Goal: Task Accomplishment & Management: Manage account settings

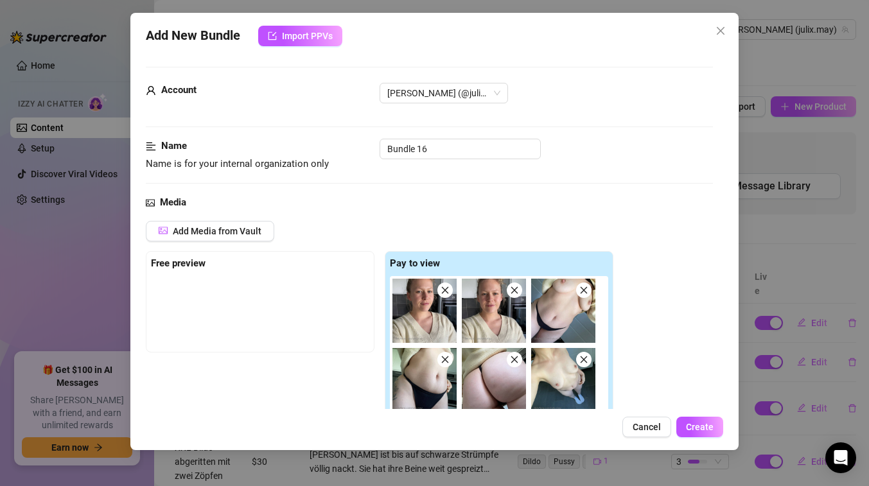
scroll to position [330, 0]
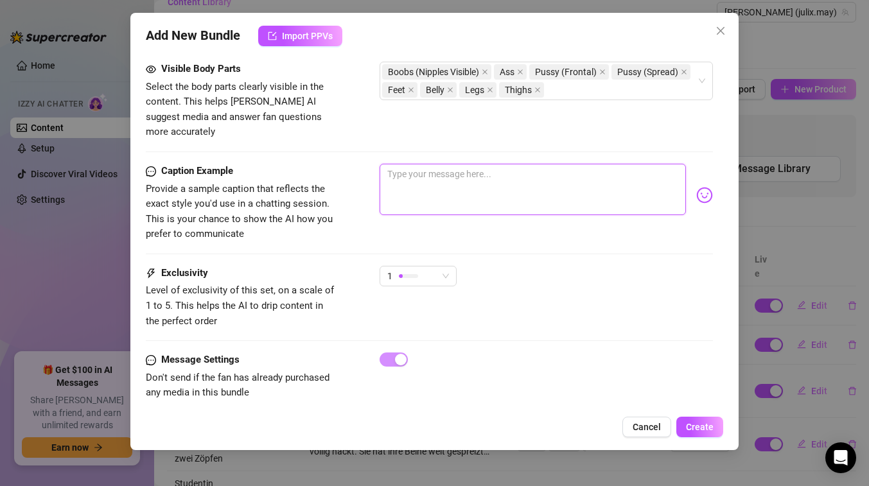
click at [465, 171] on textarea at bounding box center [532, 189] width 306 height 51
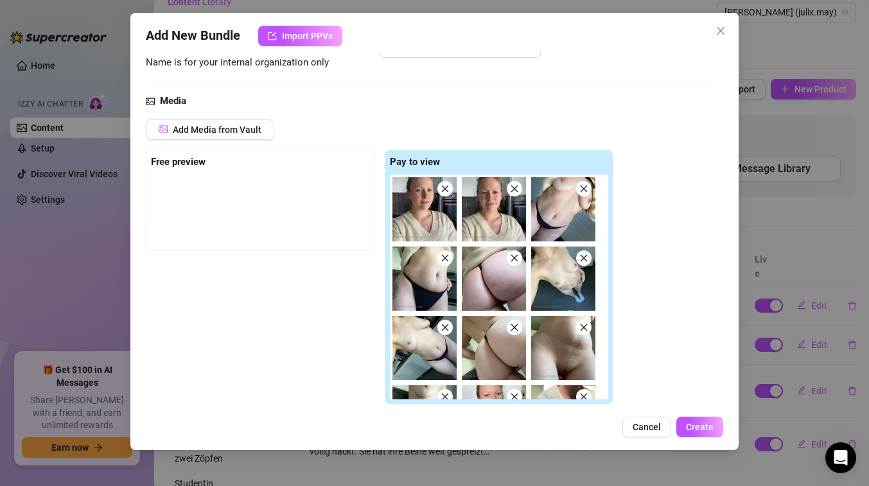
scroll to position [125, 0]
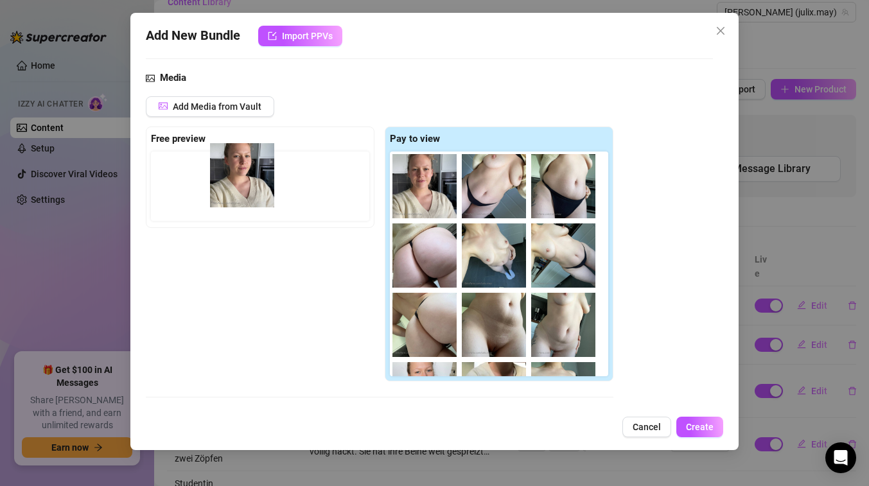
drag, startPoint x: 430, startPoint y: 182, endPoint x: 227, endPoint y: 176, distance: 203.6
click at [227, 176] on div "Free preview Pay to view 08:08" at bounding box center [379, 253] width 467 height 255
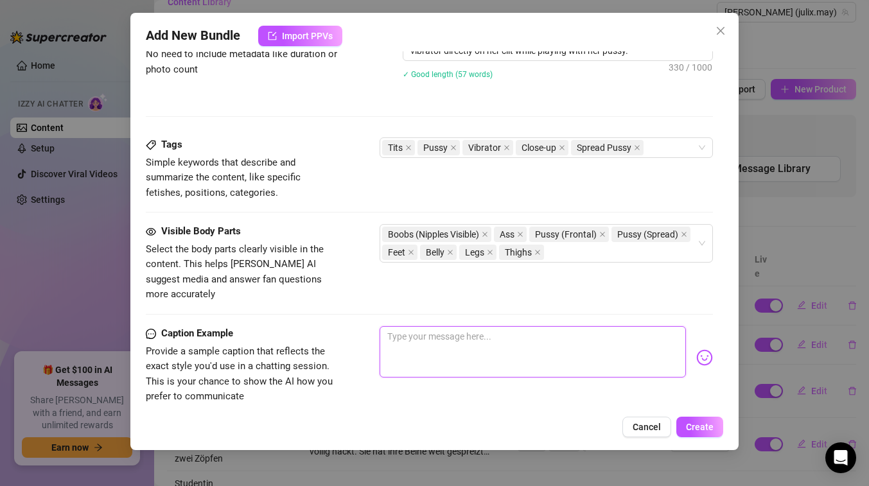
scroll to position [754, 0]
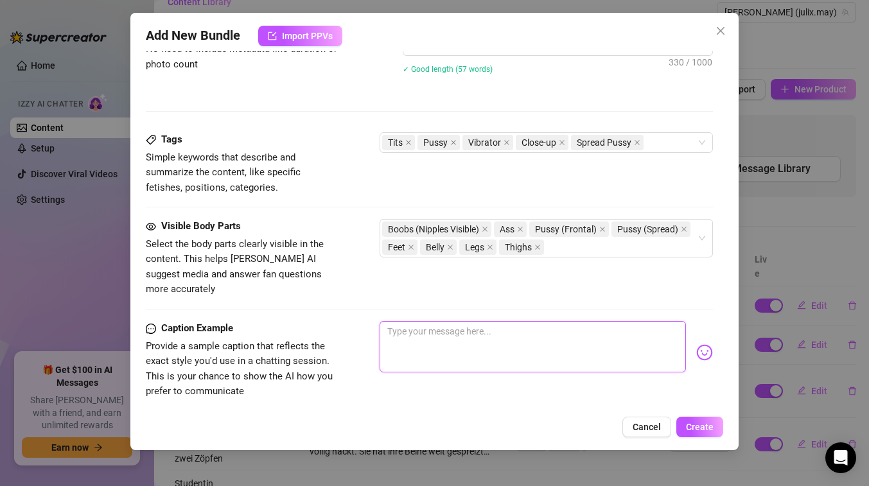
click at [521, 322] on textarea at bounding box center [532, 346] width 306 height 51
type textarea "G"
type textarea "Gu"
type textarea "Guc"
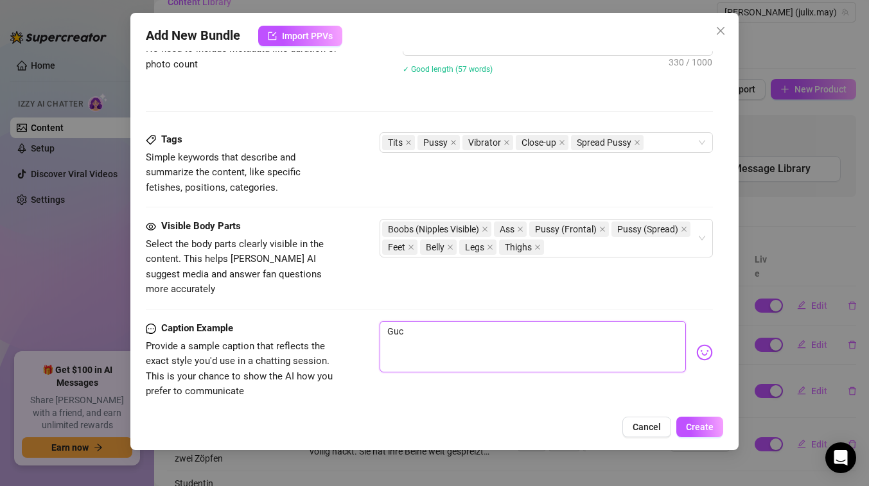
type textarea "Guck"
type textarea "Guck m"
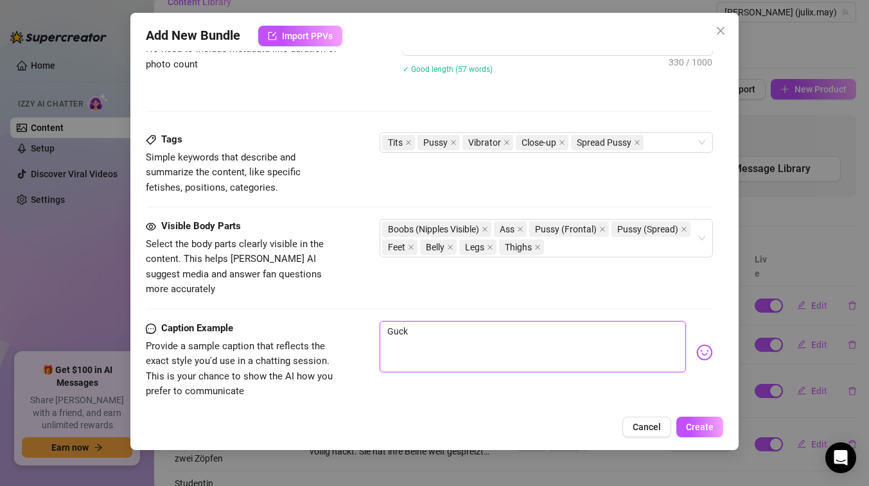
type textarea "Guck m"
type textarea "Guck ma"
type textarea "Guck mal"
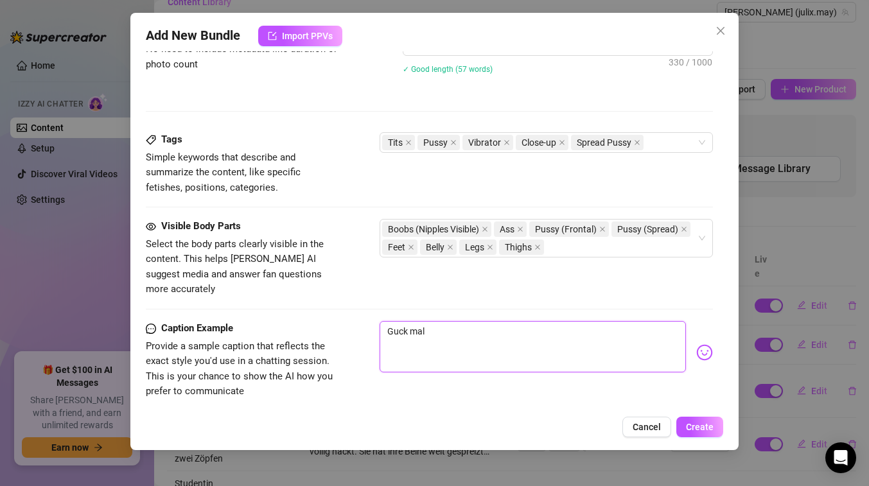
type textarea "Guck mal"
type textarea "Guck mal w"
type textarea "Guck mal wa"
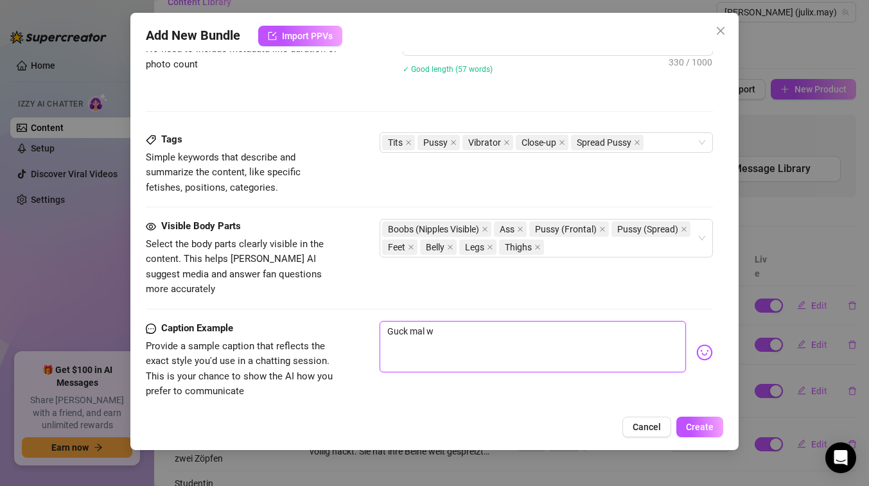
type textarea "Guck mal wa"
type textarea "Guck mal was"
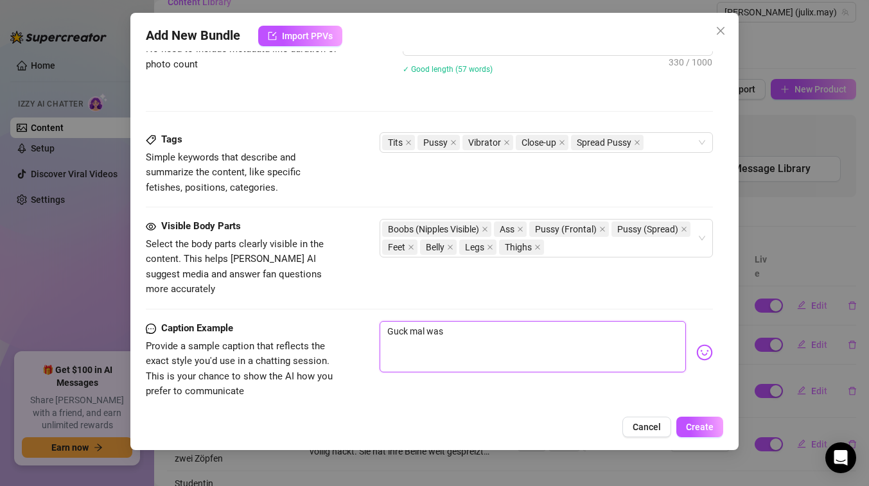
type textarea "Guck mal was i"
type textarea "Guck mal was ic"
type textarea "Guck mal was ich"
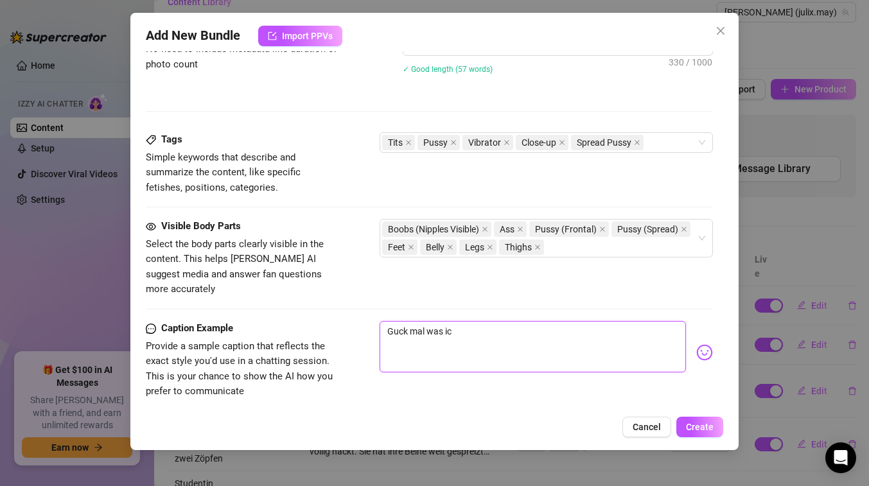
type textarea "Guck mal was ich"
type textarea "Guck mal was ich h"
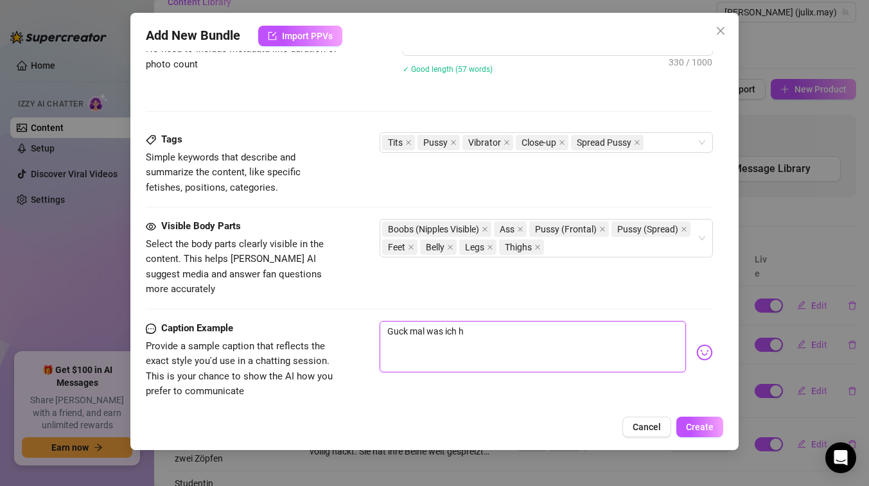
type textarea "Guck mal was ich hi"
type textarea "Guck mal was ich h"
type textarea "Guck mal was ich"
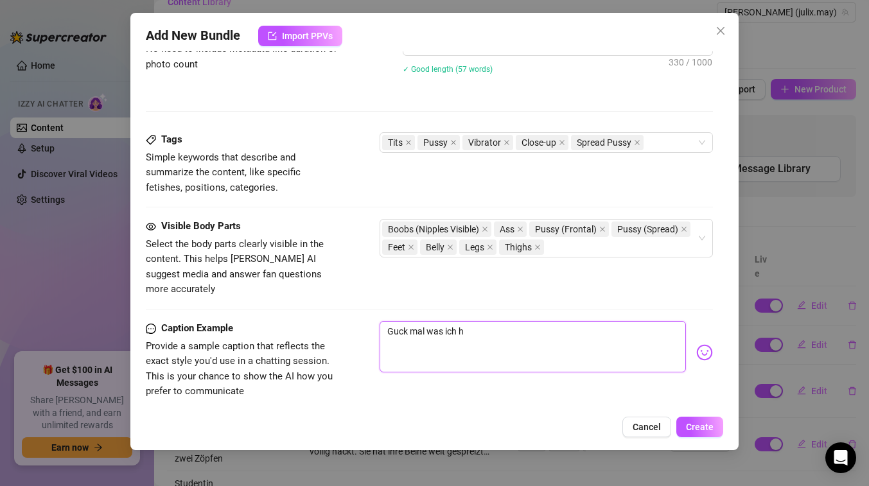
type textarea "Guck mal was ich"
type textarea "Guck mal was ic"
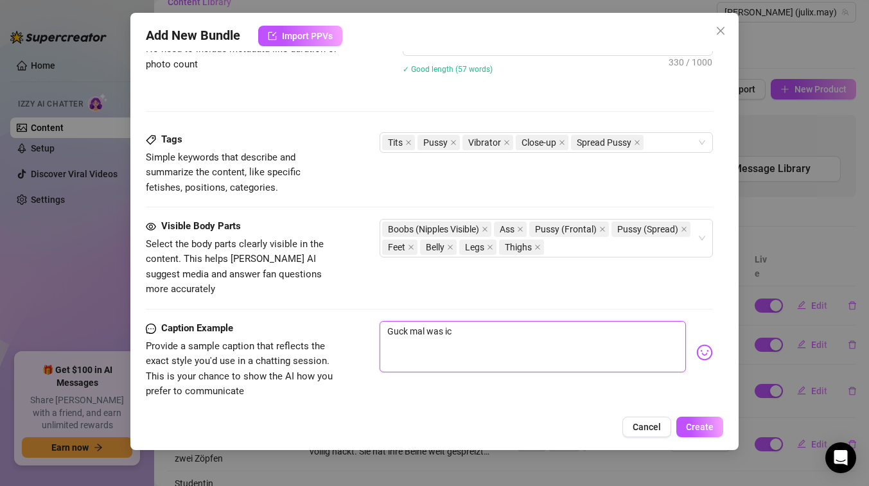
type textarea "Guck mal was i"
type textarea "Guck mal was"
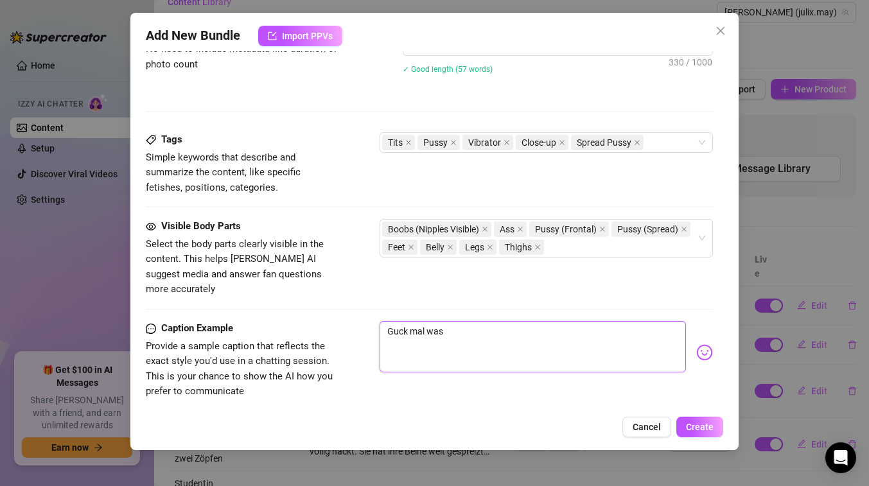
type textarea "Guck mal was"
type textarea "Guck mal wa"
type textarea "Guck mal w"
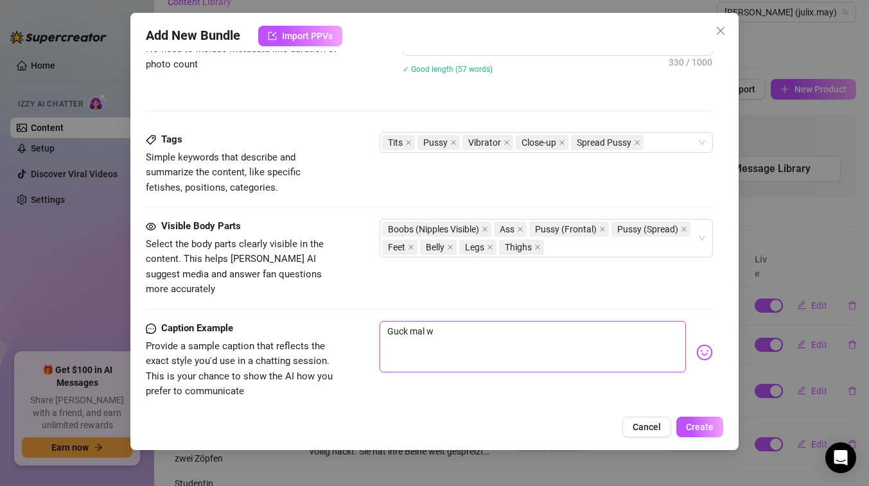
type textarea "Guck mal"
type textarea "Guck ma"
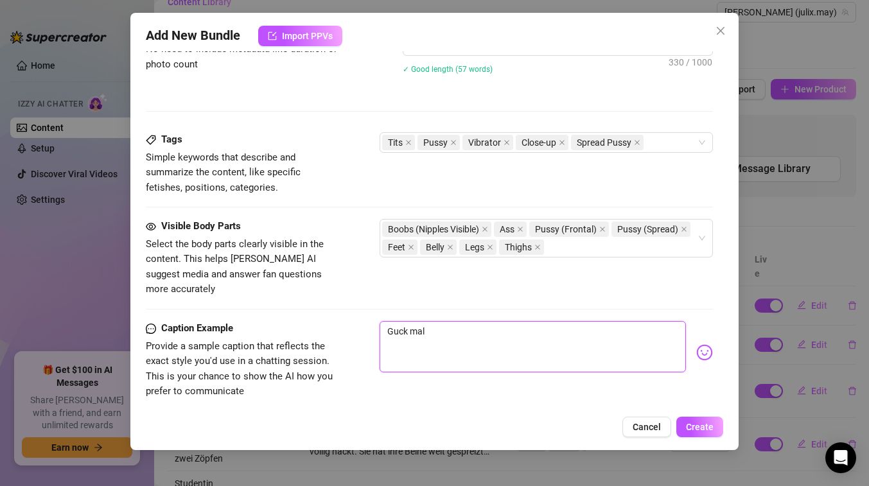
type textarea "Guck ma"
type textarea "Guck m"
type textarea "Guck"
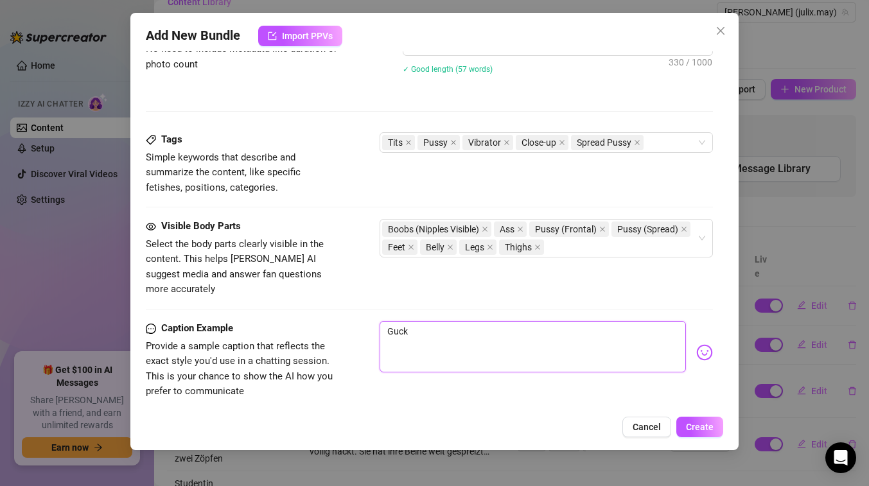
type textarea "Guck"
type textarea "Guc"
type textarea "Gu"
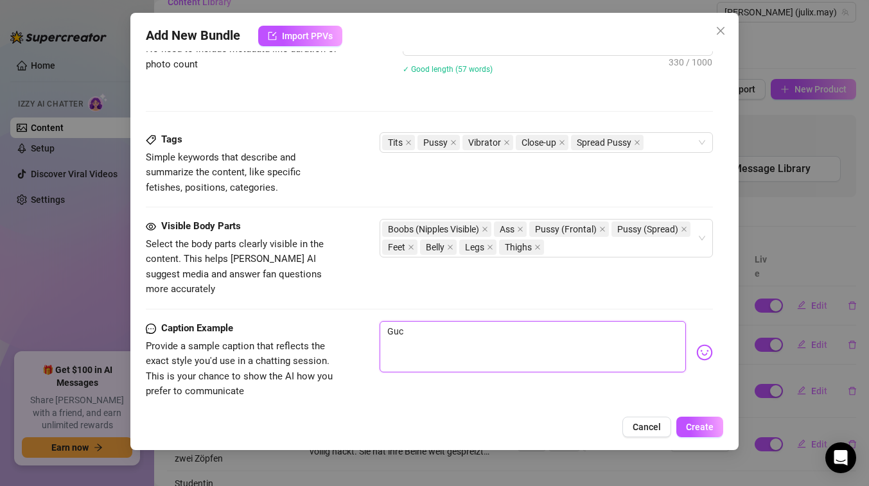
type textarea "Gu"
type textarea "G"
type textarea "Type your message here..."
type textarea "I"
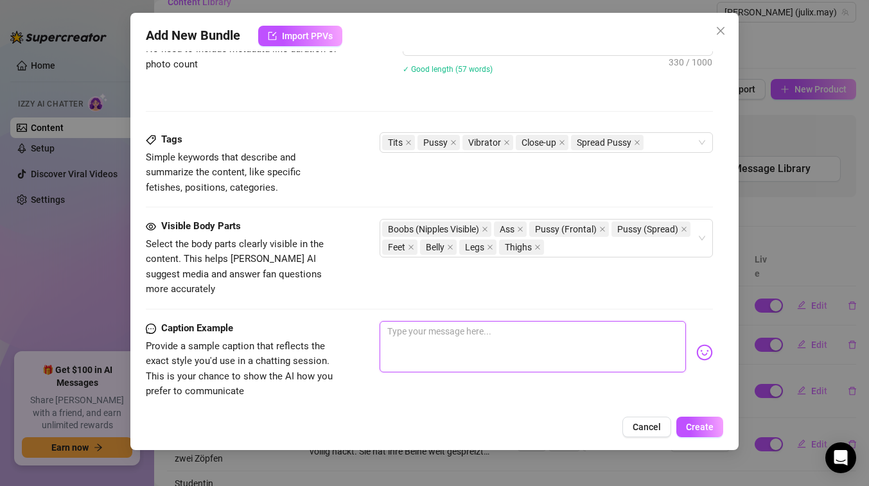
type textarea "I"
type textarea "Ic"
type textarea "Ich"
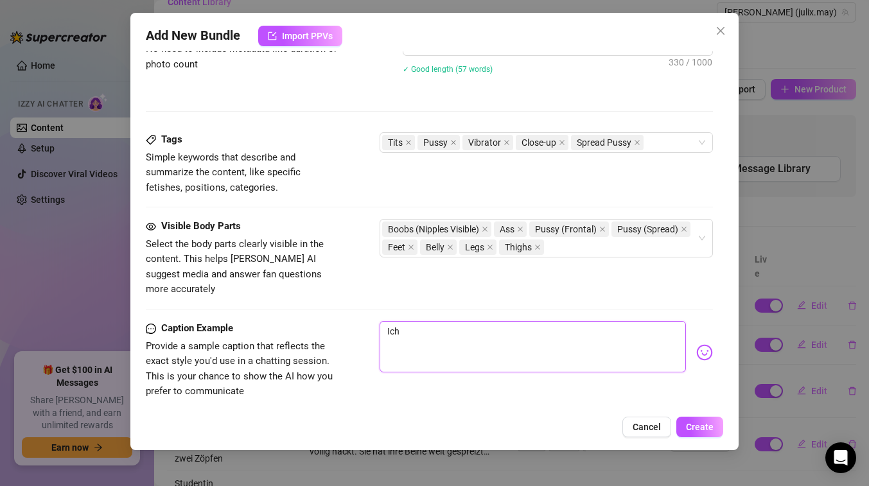
type textarea "Ich"
type textarea "Ich w"
type textarea "Ich wa"
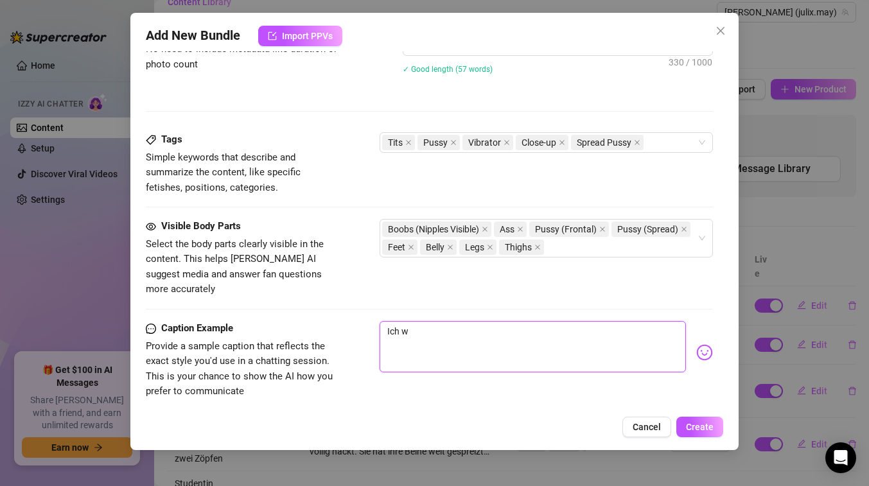
type textarea "Ich wa"
type textarea "Ich war"
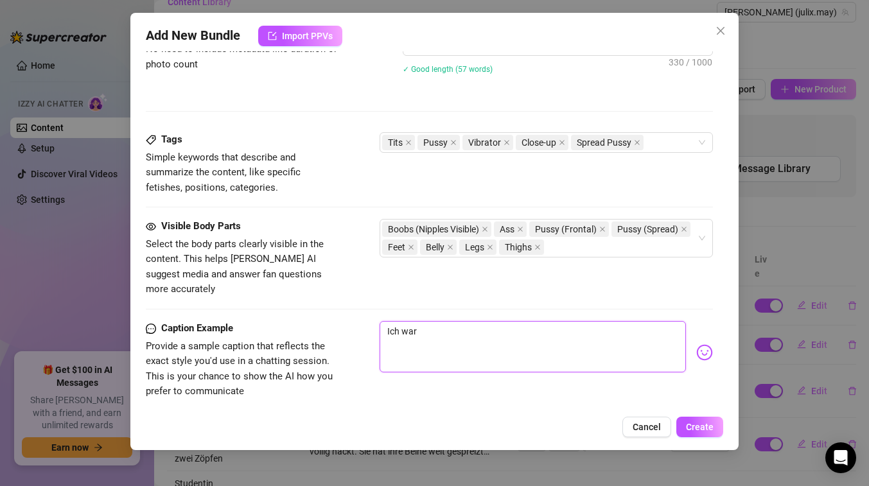
type textarea "Ich war h"
type textarea "Ich war hi"
type textarea "Ich war hie"
type textarea "Ich war hier"
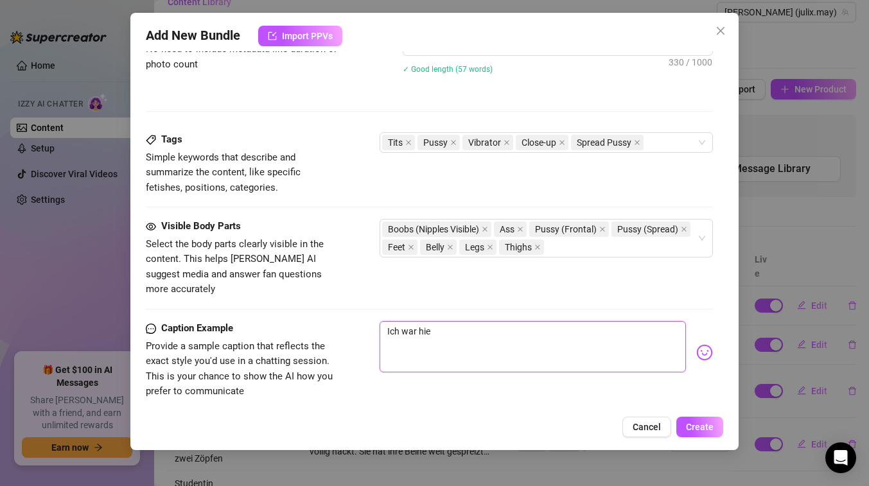
type textarea "Ich war hier"
type textarea "Ich war hier s"
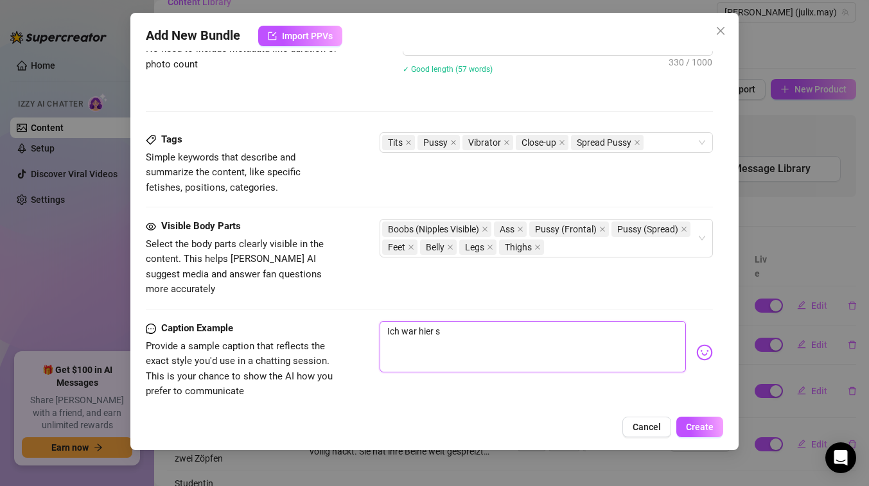
type textarea "Ich war hier so"
type textarea "Ich war hier soo"
type textarea "Ich war hier sooo"
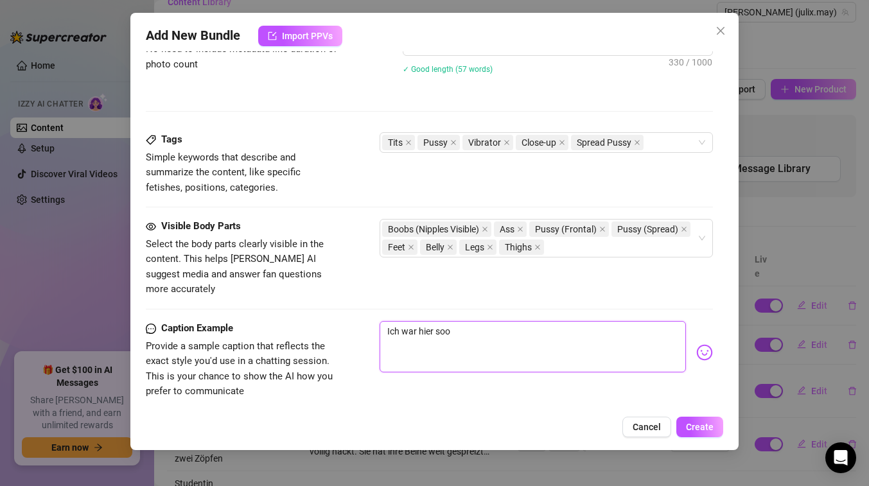
type textarea "Ich war hier sooo"
type textarea "Ich war hier soooo"
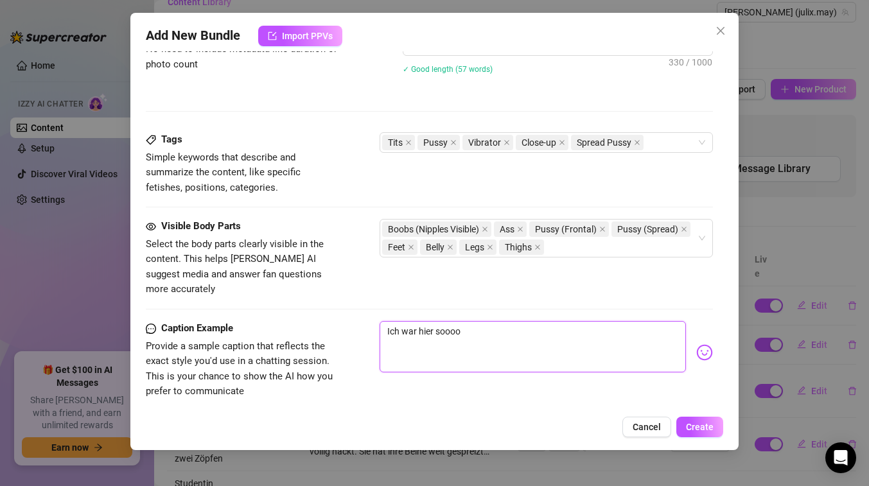
type textarea "Ich war hier soooo g"
type textarea "Ich war hier soooo ge"
type textarea "Ich war hier soooo gei"
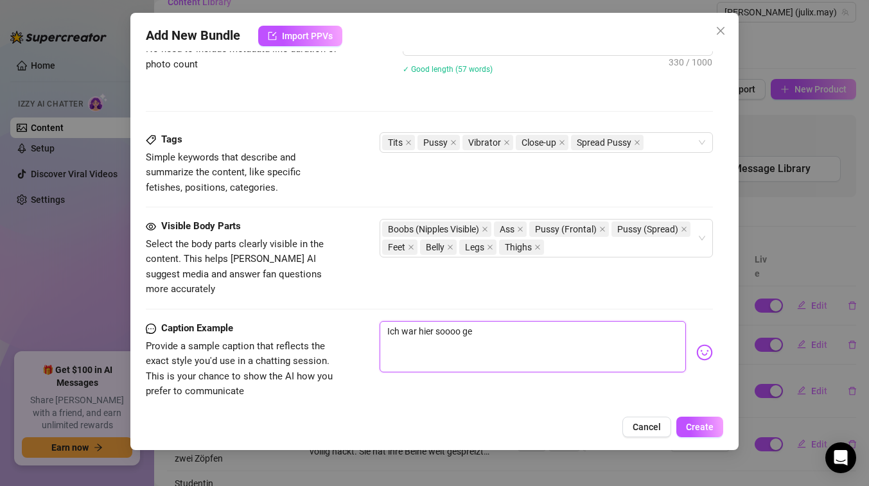
type textarea "Ich war hier soooo gei"
type textarea "Ich war hier soooo geil"
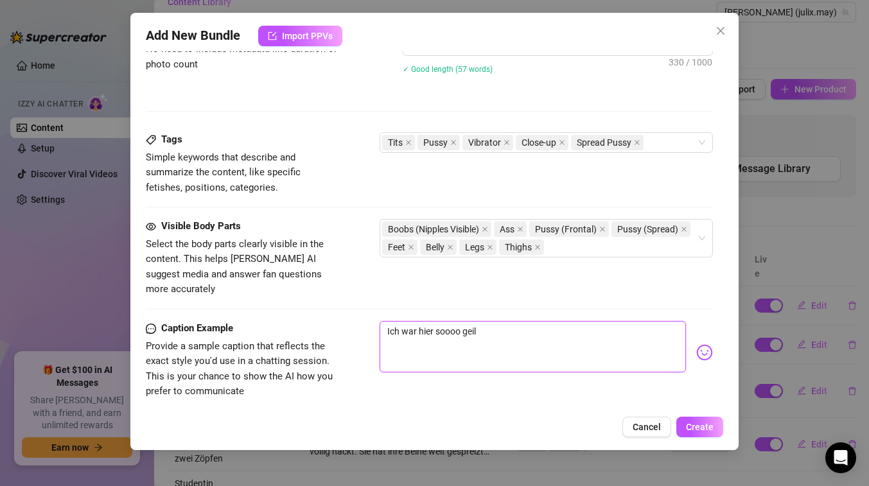
type textarea "Ich war hier soooo geil i"
type textarea "Ich war hier soooo geil in"
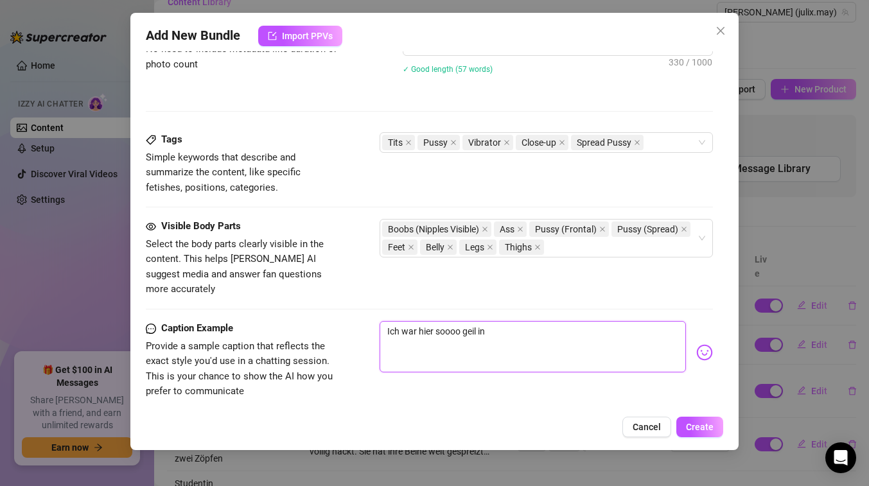
type textarea "Ich war hier soooo geil in"
type textarea "Ich war hier soooo geil in d"
type textarea "Ich war hier soooo geil in de"
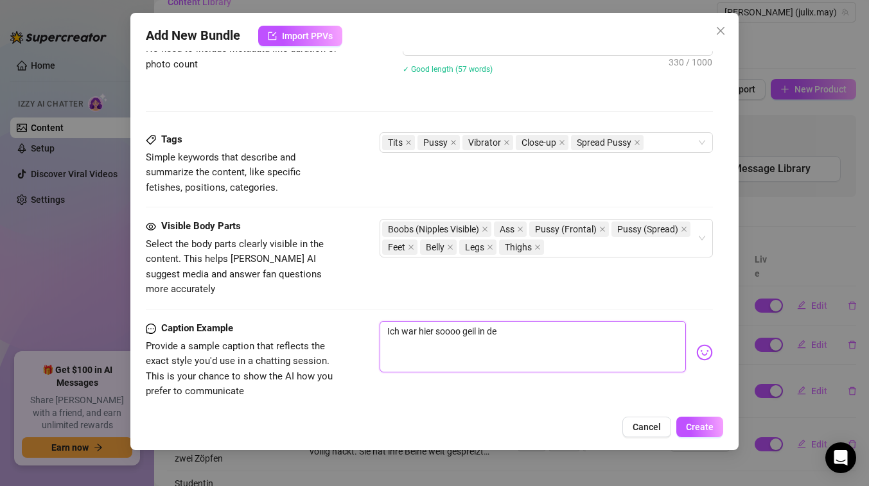
type textarea "Ich war hier soooo geil in der"
type textarea "Ich war hier soooo geil in der K"
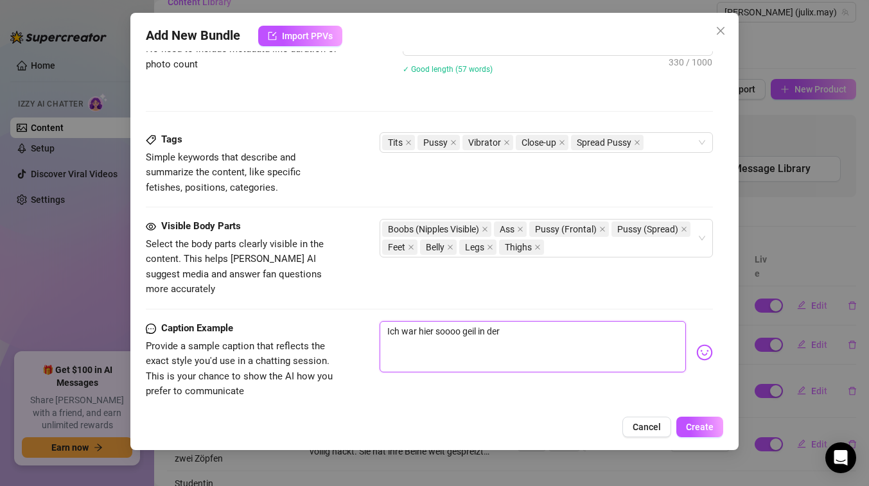
type textarea "Ich war hier soooo geil in der K"
type textarea "Ich war hier soooo geil in der Kü"
type textarea "Ich war hier soooo geil in der Küc"
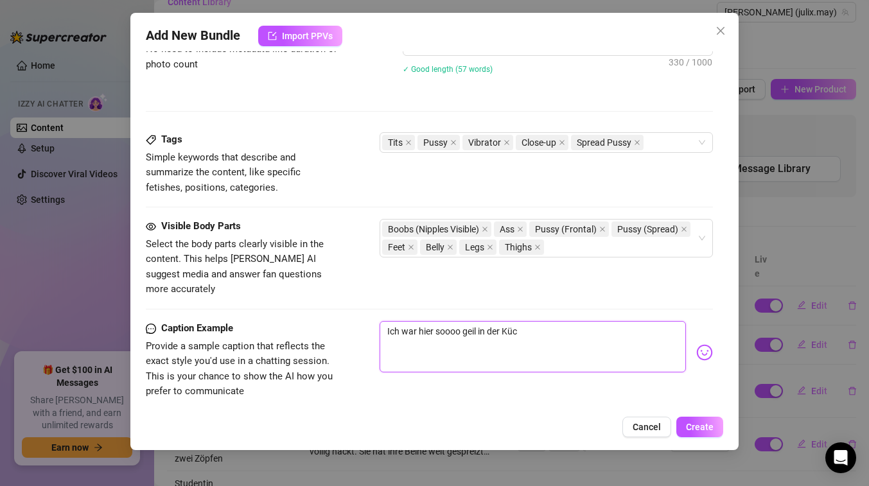
type textarea "Ich war hier soooo geil in der Küch"
type textarea "Ich war hier soooo geil in der Küche"
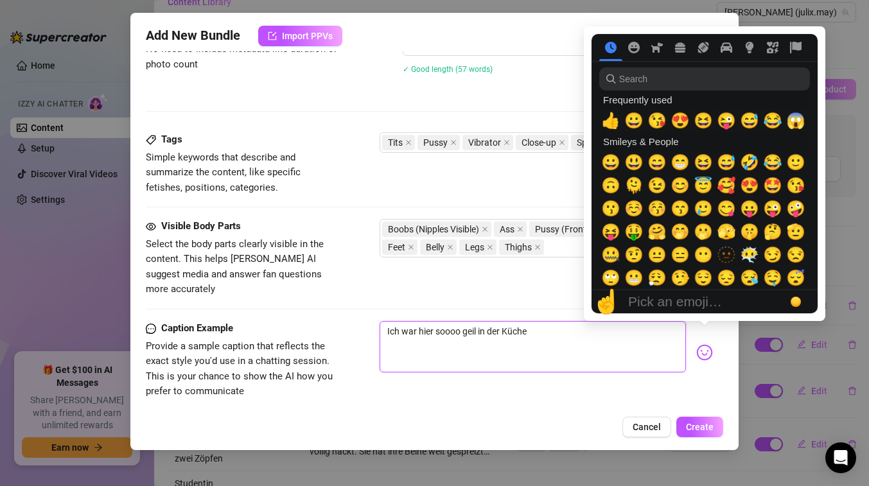
type textarea "Ich war hier soooo geil in der Küche"
click at [705, 344] on img at bounding box center [704, 352] width 17 height 17
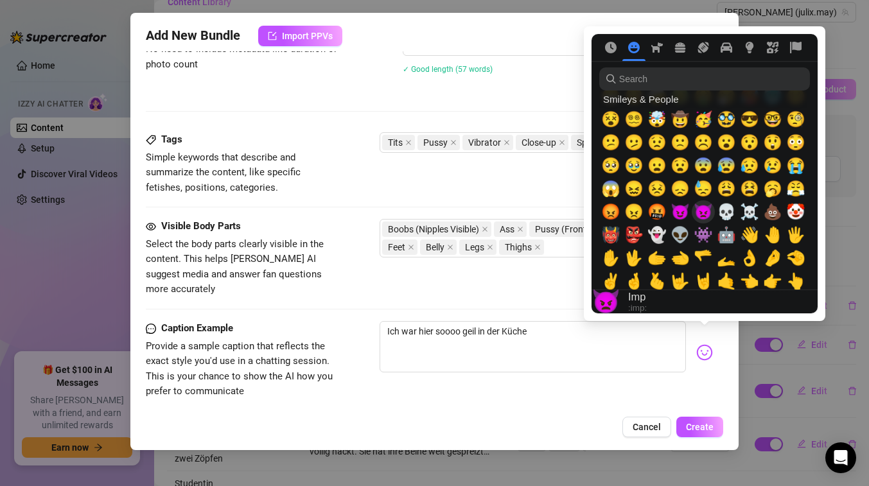
scroll to position [220, 0]
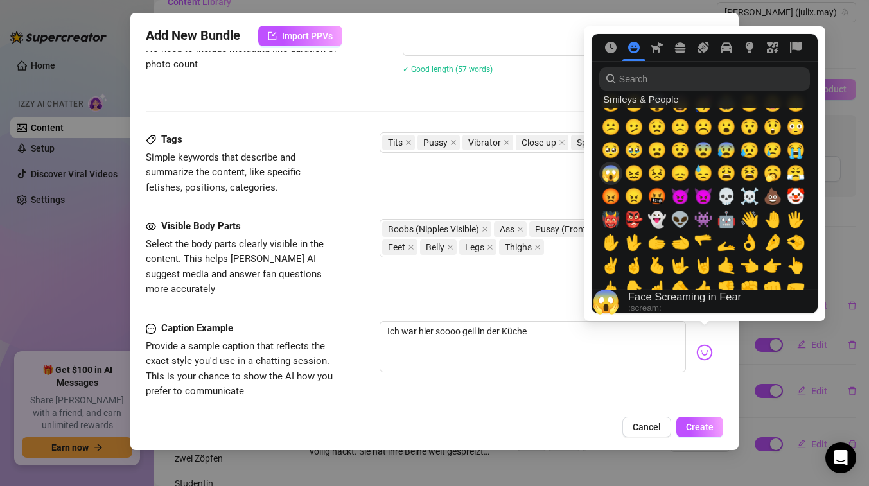
click at [609, 178] on span "😱" at bounding box center [610, 173] width 19 height 18
type textarea "Ich war hier soooo geil in der Küche 😱"
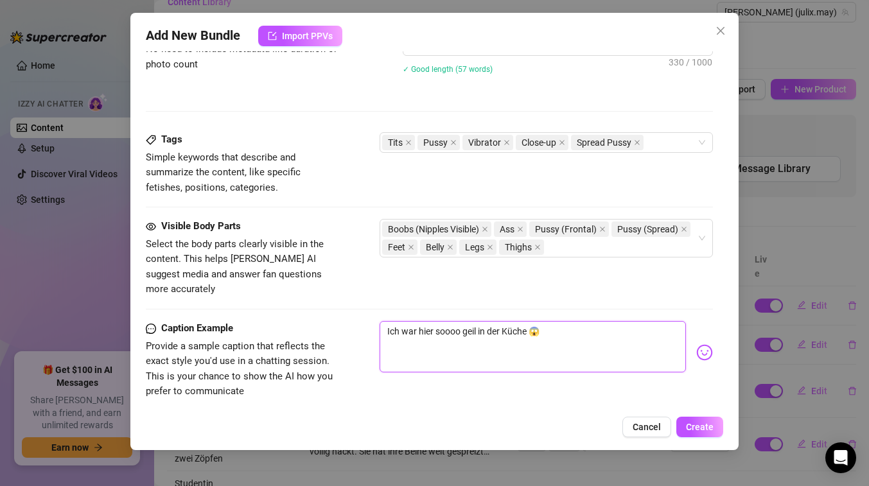
click at [553, 321] on textarea "Ich war hier soooo geil in der Küche 😱" at bounding box center [532, 346] width 306 height 51
type textarea "Ich war hier soooo geil in der Küche 😱"
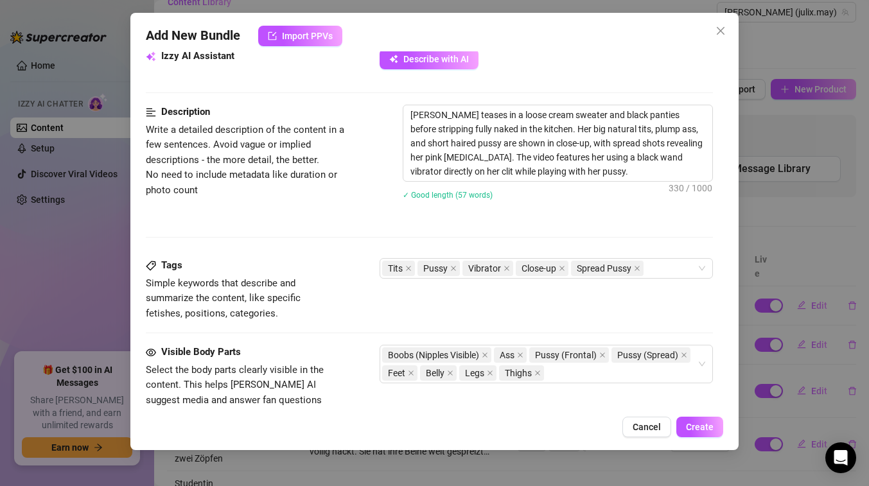
scroll to position [911, 0]
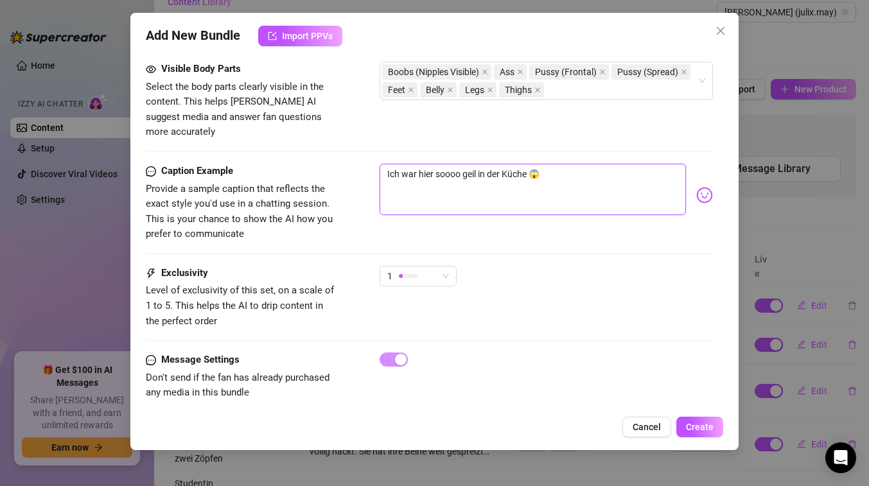
type textarea "Ich war hier soooo geil in der Küche 😱 D"
type textarea "Ich war hier soooo geil in der Küche 😱 Da"
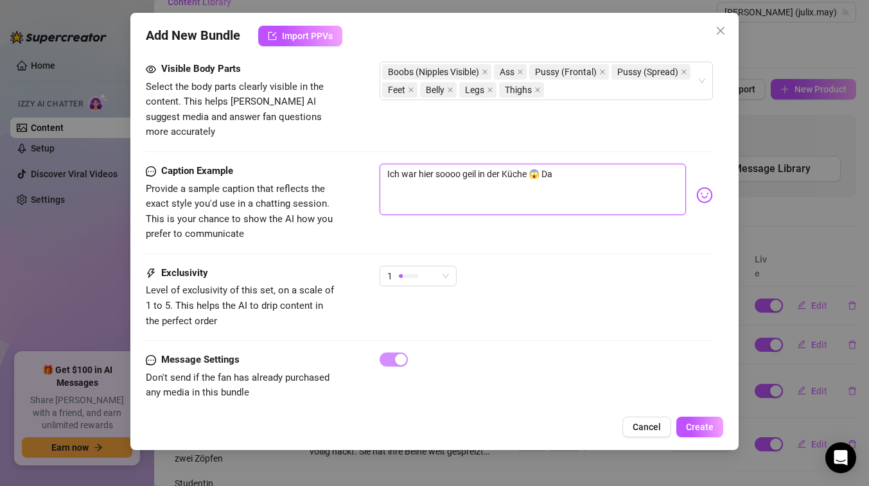
type textarea "Ich war hier soooo geil in der Küche 😱 Da"
type textarea "Ich war hier soooo geil in der Küche 😱 Da k"
type textarea "Ich war hier soooo geil in der Küche 😱 Da ko"
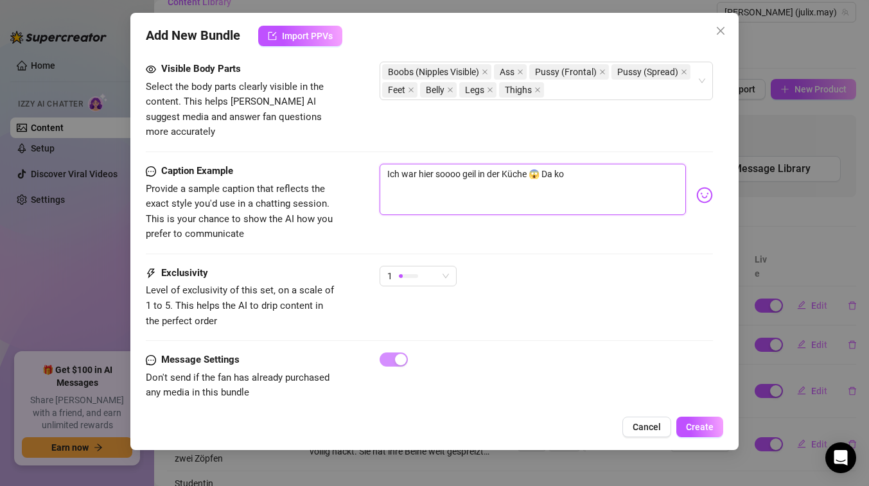
type textarea "Ich war hier soooo geil in der Küche 😱 Da kon"
type textarea "Ich war hier soooo geil in der Küche 😱 Da konn"
type textarea "Ich war hier soooo geil in der Küche 😱 Da konnt"
type textarea "Ich war hier soooo geil in der Küche 😱 Da konnte"
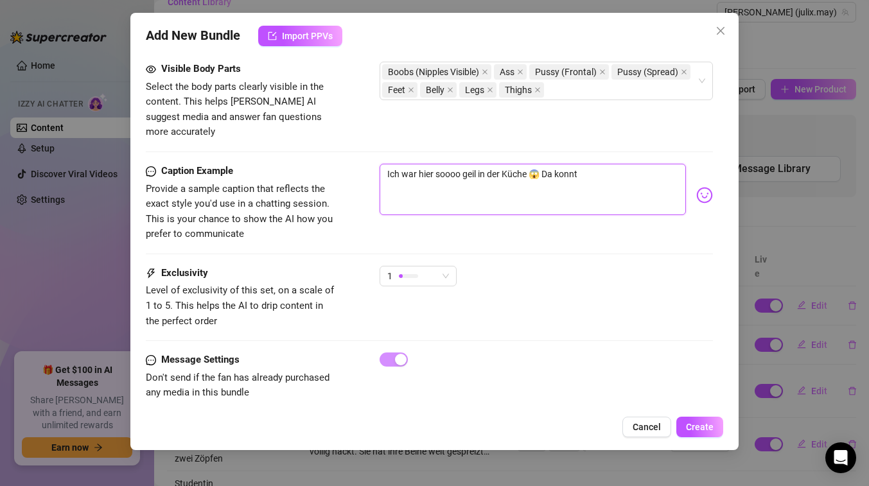
type textarea "Ich war hier soooo geil in der Küche 😱 Da konnte"
type textarea "Ich war hier soooo geil in der Küche 😱 Da konnte i"
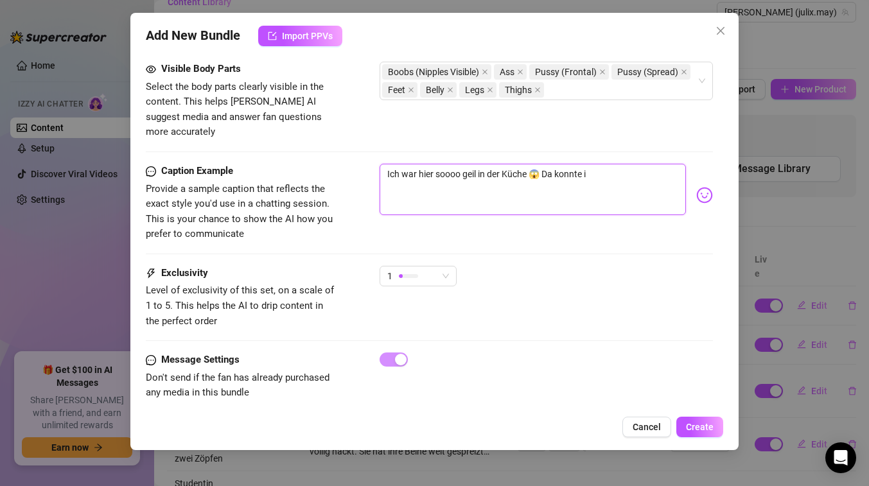
type textarea "Ich war hier soooo geil in der Küche 😱 Da konnte ic"
type textarea "Ich war hier soooo geil in der Küche 😱 Da konnte ich"
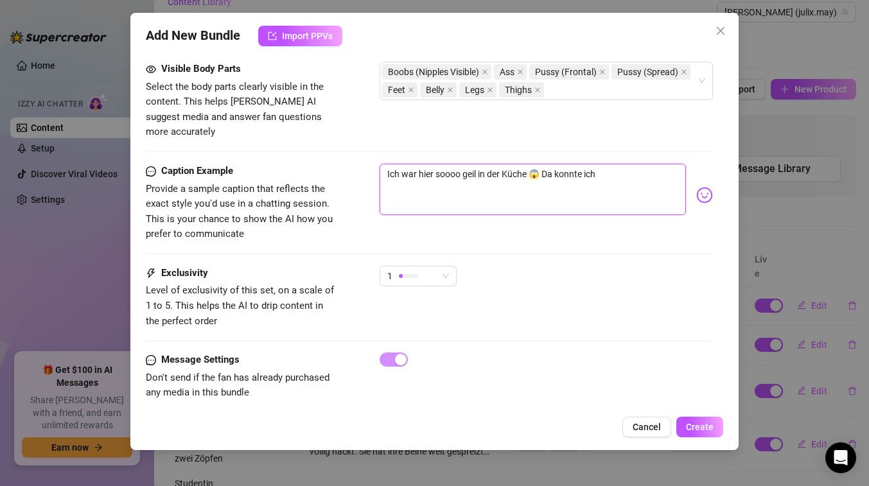
type textarea "Ich war hier soooo geil in der Küche 😱 Da konnte ich"
type textarea "Ich war hier soooo geil in der Küche 😱 Da konnte ich n"
type textarea "Ich war hier soooo geil in der Küche 😱 Da konnte ich ni"
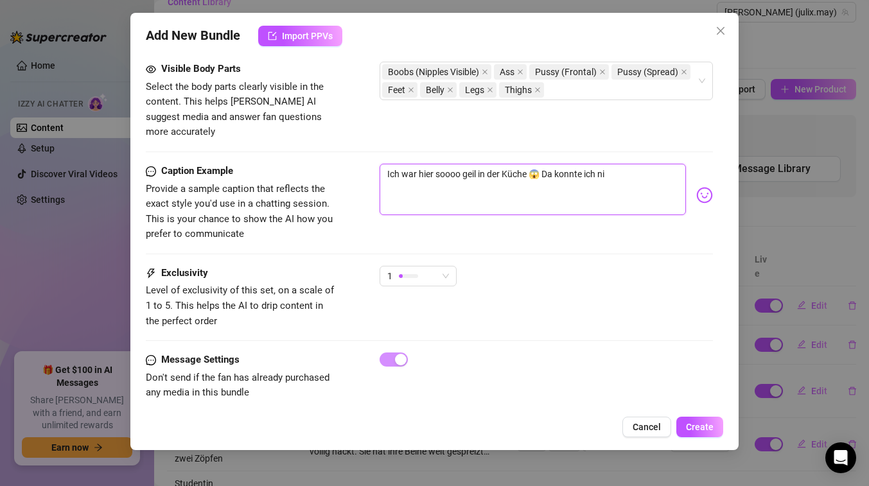
type textarea "Ich war hier soooo geil in der Küche 😱 Da konnte ich nic"
type textarea "Ich war hier soooo geil in der Küche 😱 Da konnte ich nich"
type textarea "Ich war hier soooo geil in der Küche 😱 Da konnte ich nicht"
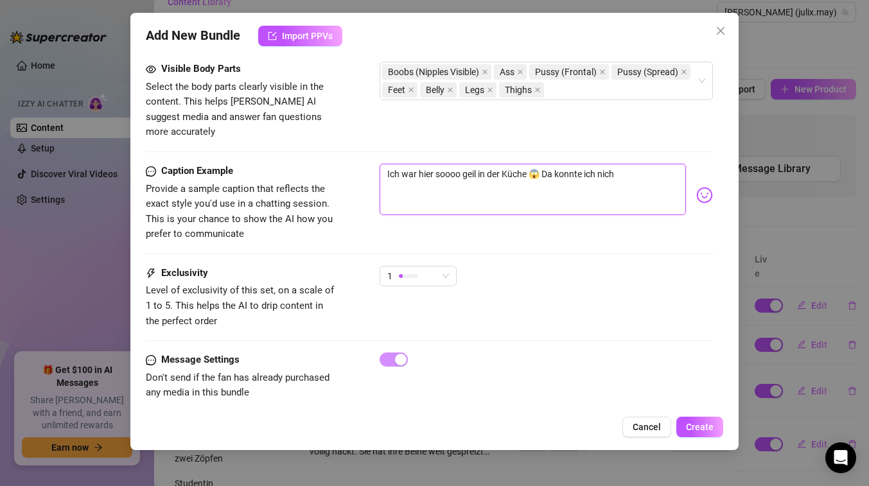
type textarea "Ich war hier soooo geil in der Küche 😱 Da konnte ich nicht"
type textarea "Ich war hier soooo geil in der Küche 😱 Da konnte ich nicht m"
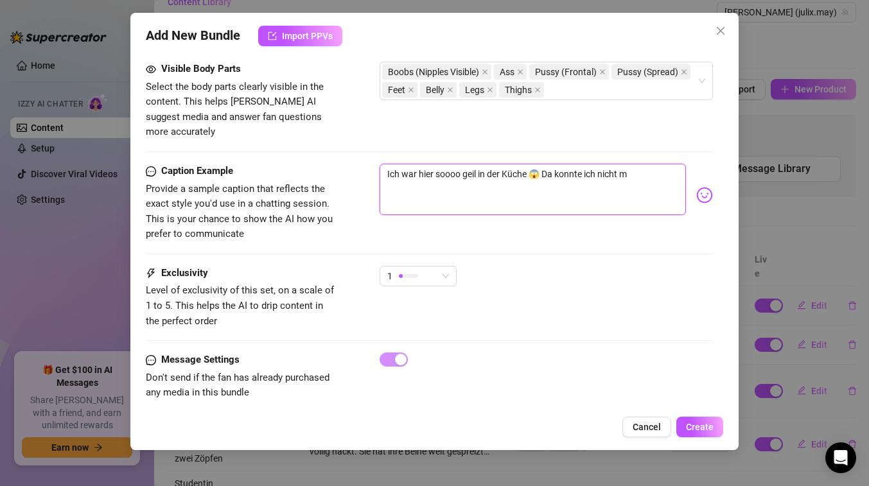
type textarea "Ich war hier soooo geil in der Küche 😱 Da konnte ich nicht me"
type textarea "Ich war hier soooo geil in der Küche 😱 Da konnte ich nicht meh"
type textarea "Ich war hier soooo geil in der Küche 😱 Da konnte ich nicht mehr"
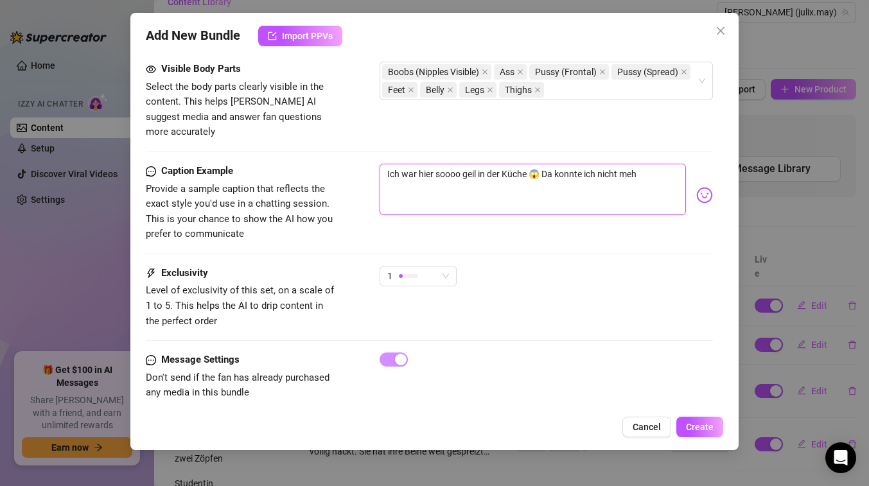
type textarea "Ich war hier soooo geil in der Küche 😱 Da konnte ich nicht mehr"
type textarea "Ich war hier soooo geil in der Küche 😱 Da konnte ich nicht mehr u"
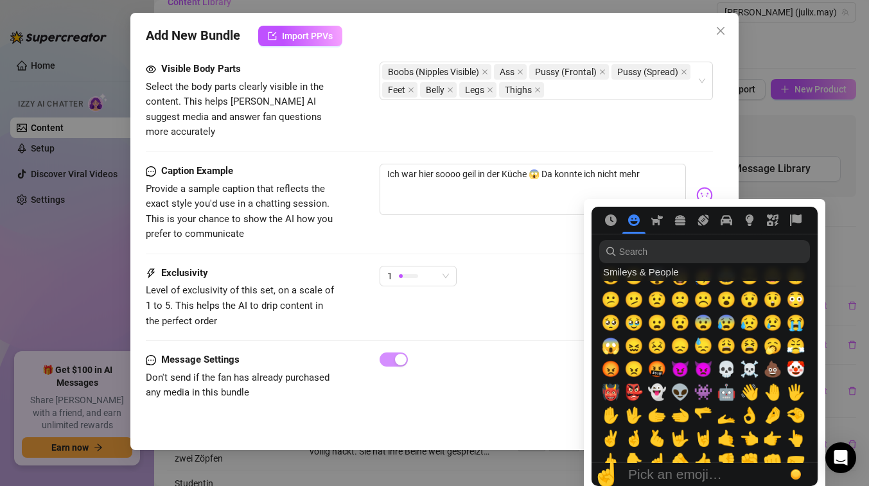
click at [700, 187] on img at bounding box center [704, 195] width 17 height 17
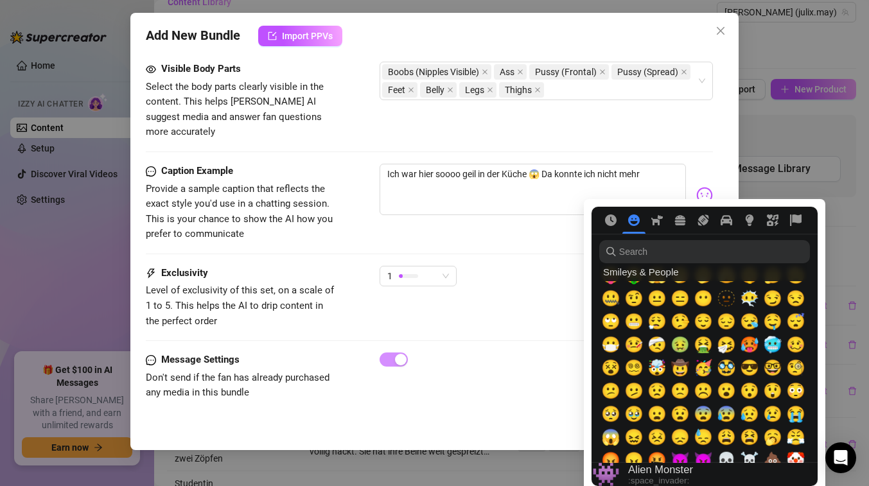
scroll to position [70, 0]
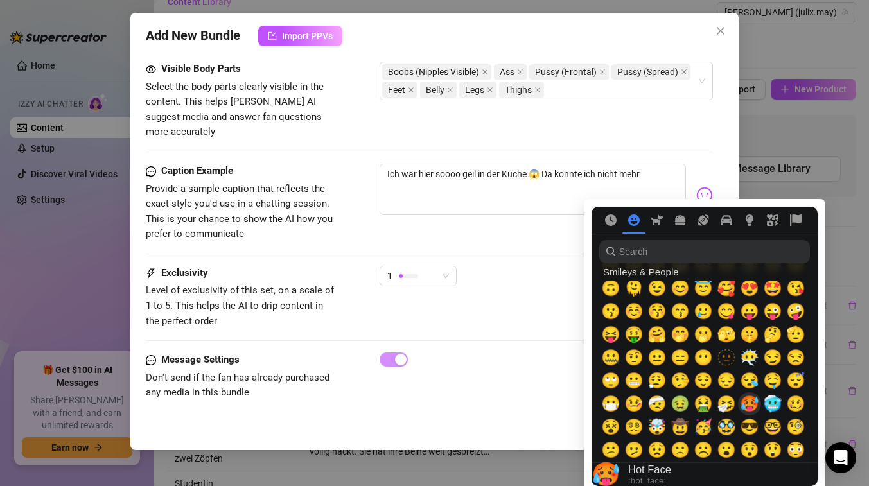
click at [750, 405] on span "🥵" at bounding box center [749, 404] width 19 height 18
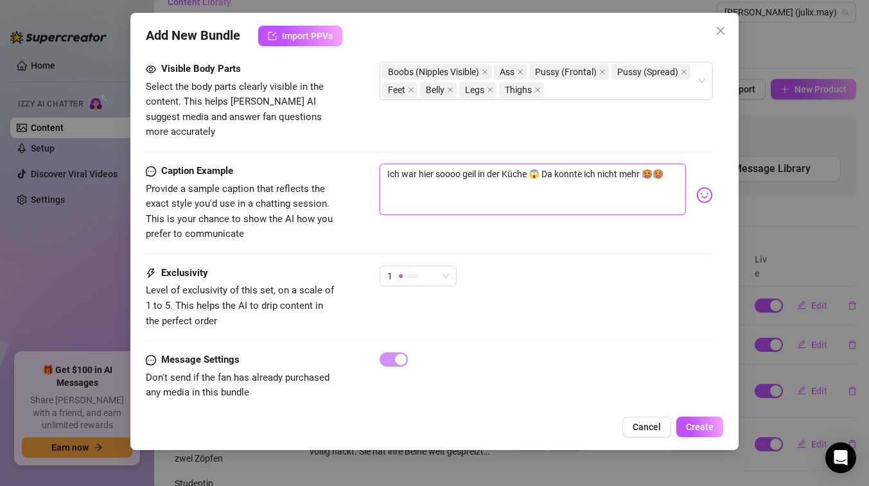
click at [587, 180] on textarea "Ich war hier soooo geil in der Küche 😱 Da konnte ich nicht mehr 🥵🥵" at bounding box center [532, 189] width 306 height 51
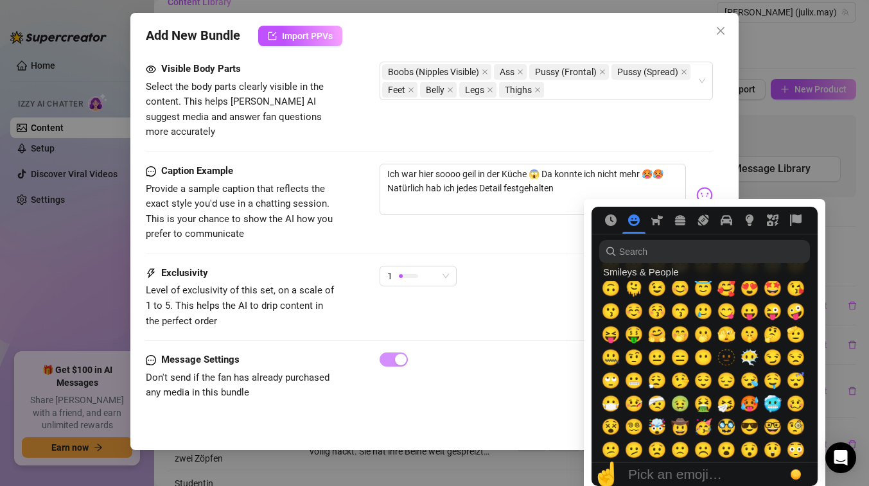
click at [699, 187] on img at bounding box center [704, 195] width 17 height 17
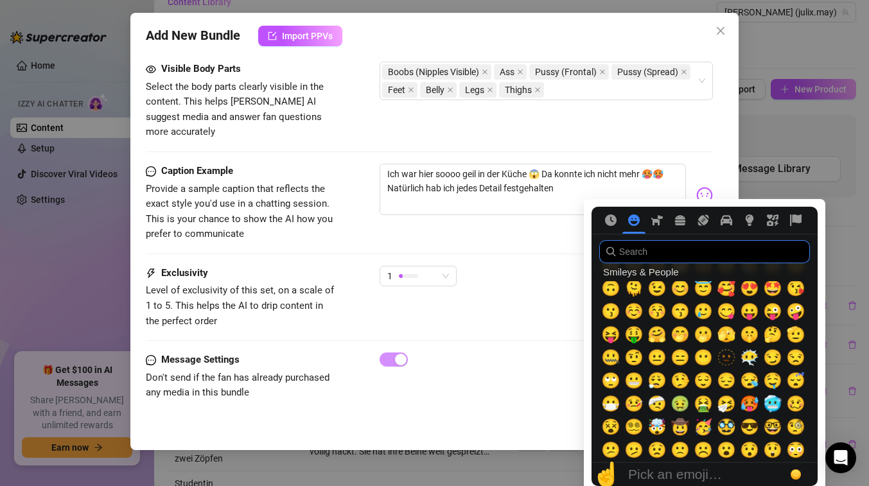
click at [662, 250] on input "search" at bounding box center [704, 251] width 211 height 23
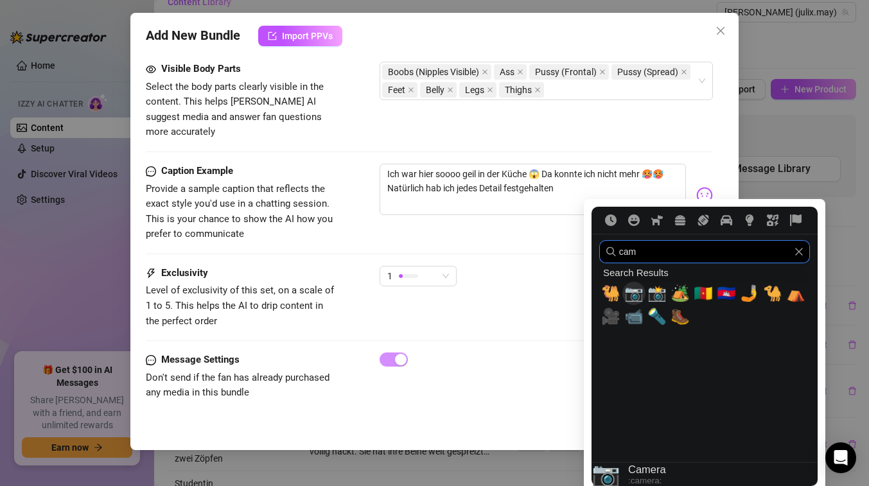
click at [633, 291] on span "📷" at bounding box center [633, 293] width 19 height 18
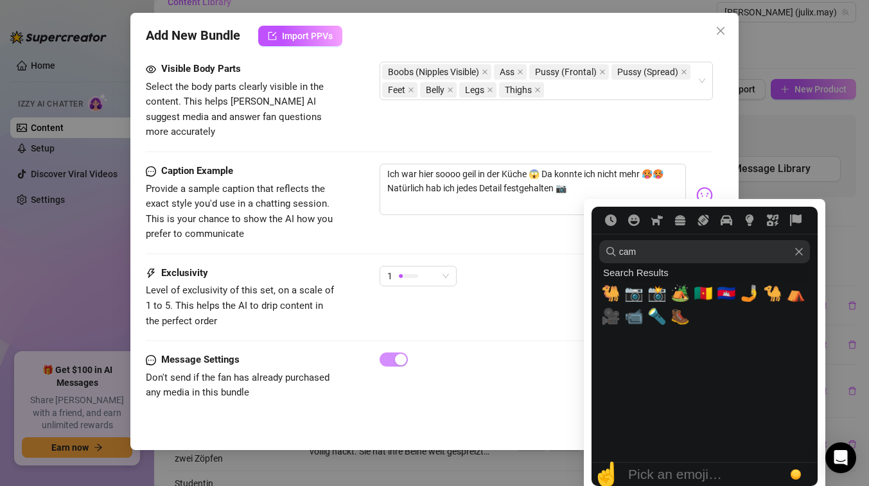
click at [703, 187] on img at bounding box center [704, 195] width 17 height 17
click at [798, 255] on icon "Clear" at bounding box center [798, 251] width 9 height 9
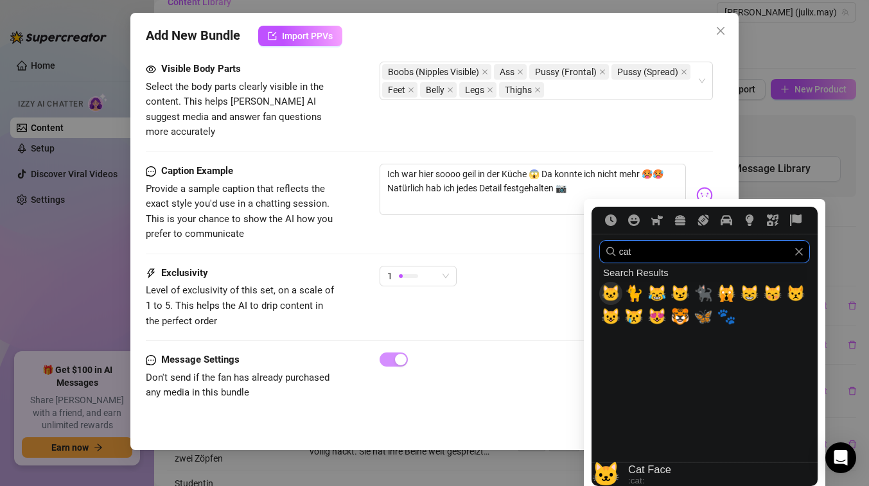
click at [609, 297] on span "🐱" at bounding box center [610, 293] width 19 height 18
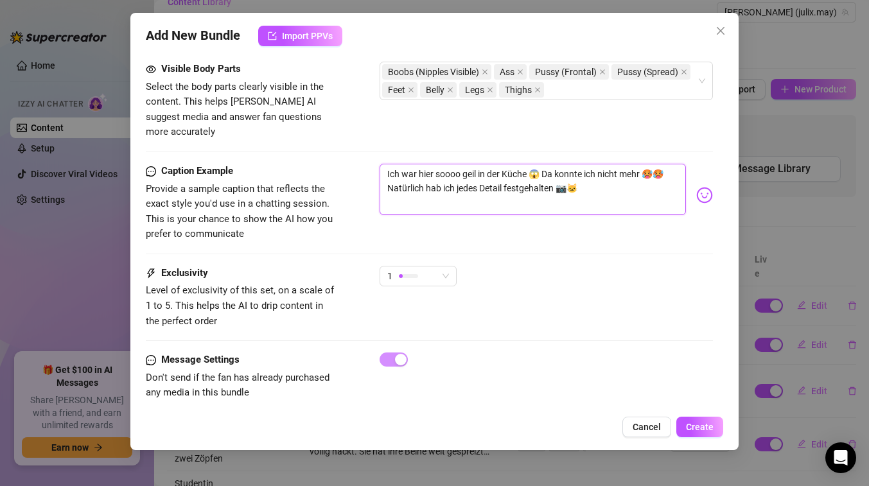
click at [600, 180] on textarea "Ich war hier soooo geil in der Küche 😱 Da konnte ich nicht mehr 🥵🥵 Natürlich ha…" at bounding box center [532, 189] width 306 height 51
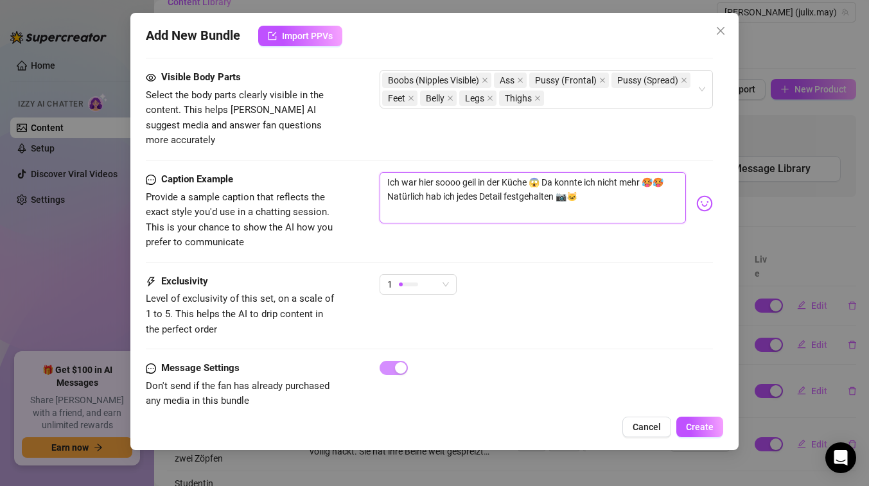
click at [541, 172] on textarea "Ich war hier soooo geil in der Küche 😱 Da konnte ich nicht mehr 🥵🥵 Natürlich ha…" at bounding box center [532, 197] width 306 height 51
click at [532, 172] on textarea "Ich war hier soooo geil in der Küche 😱 hihi Da konnte ich nicht mehr 🥵🥵 Natürli…" at bounding box center [532, 197] width 306 height 51
click at [705, 195] on img at bounding box center [704, 203] width 17 height 17
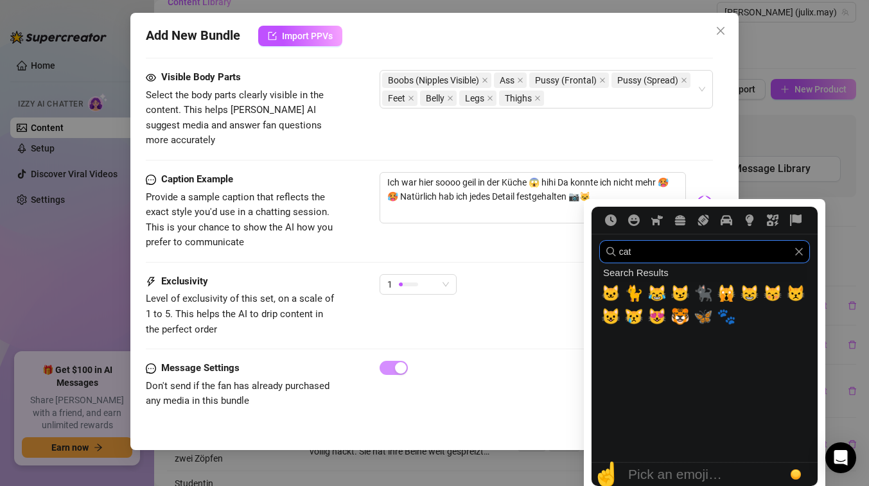
click at [664, 250] on input "cat" at bounding box center [704, 251] width 211 height 23
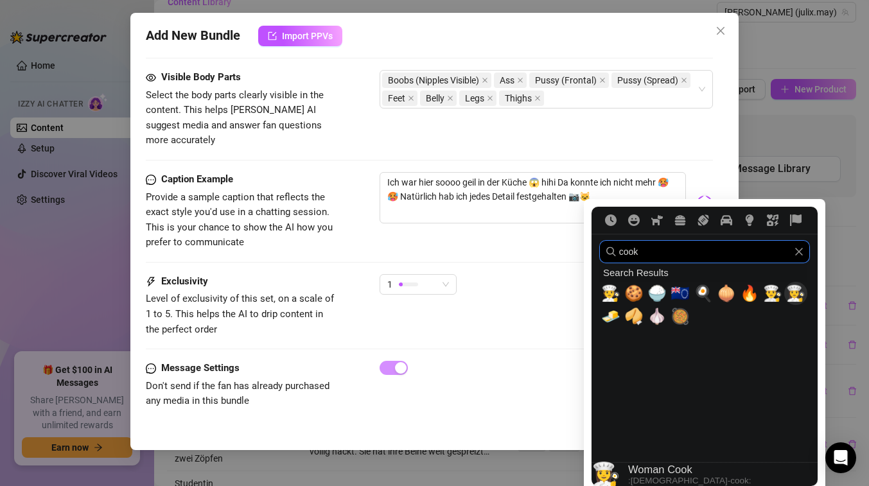
click at [796, 297] on span "👩‍🍳" at bounding box center [795, 293] width 19 height 18
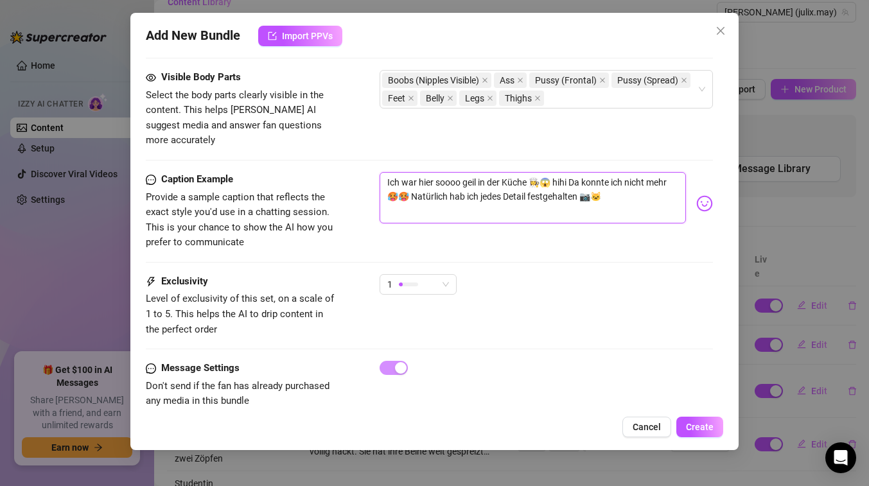
click at [622, 178] on textarea "Ich war hier soooo geil in der Küche 👩‍🍳😱 hihi Da konnte ich nicht mehr 🥵🥵 Natü…" at bounding box center [532, 197] width 306 height 51
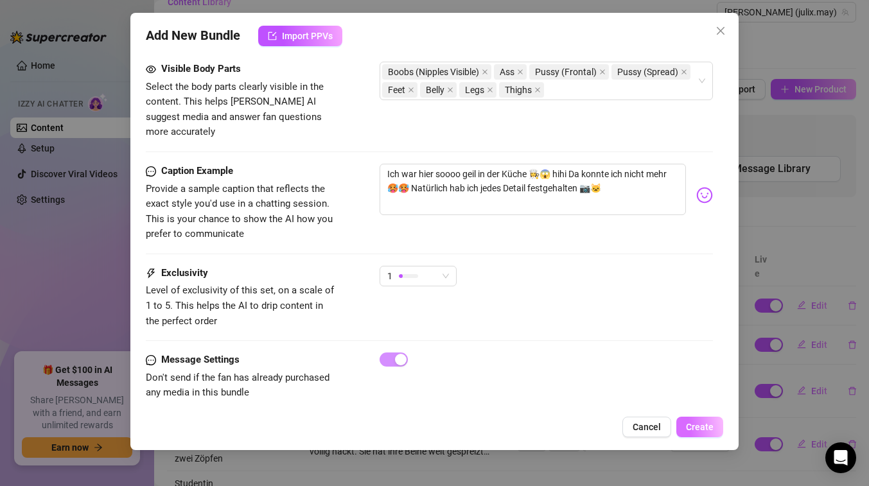
click at [702, 429] on span "Create" at bounding box center [700, 427] width 28 height 10
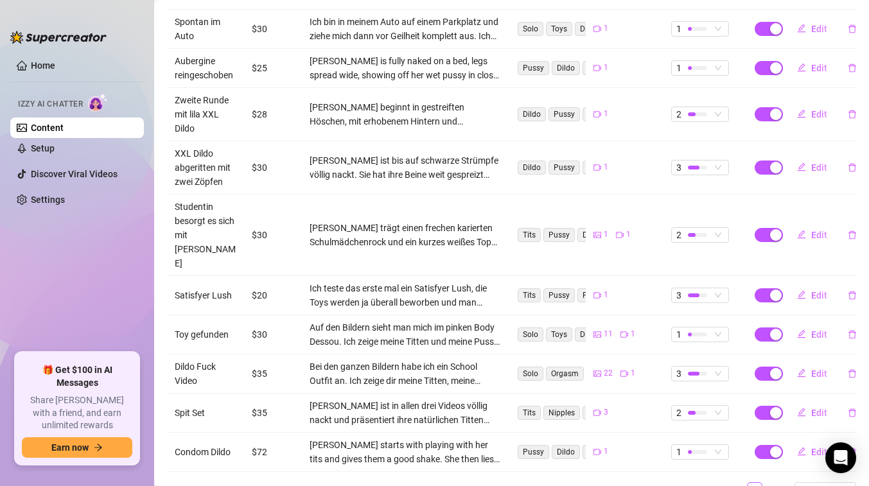
scroll to position [311, 0]
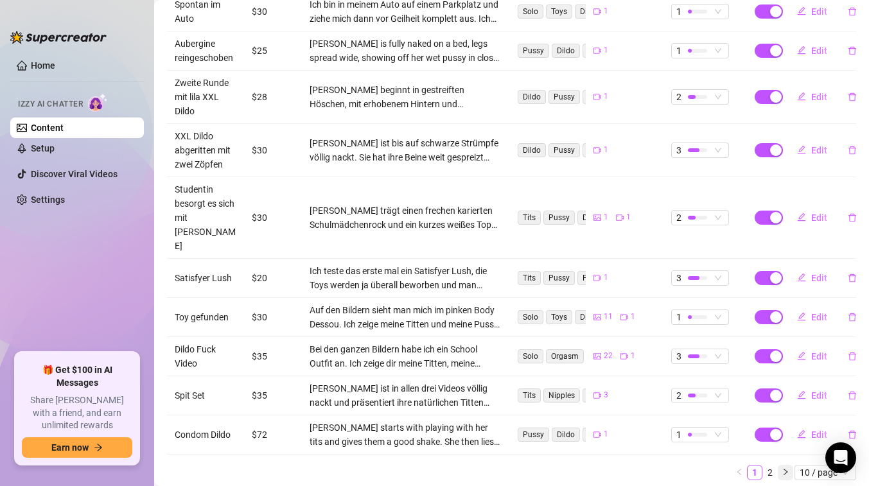
click at [786, 468] on icon "right" at bounding box center [785, 472] width 8 height 8
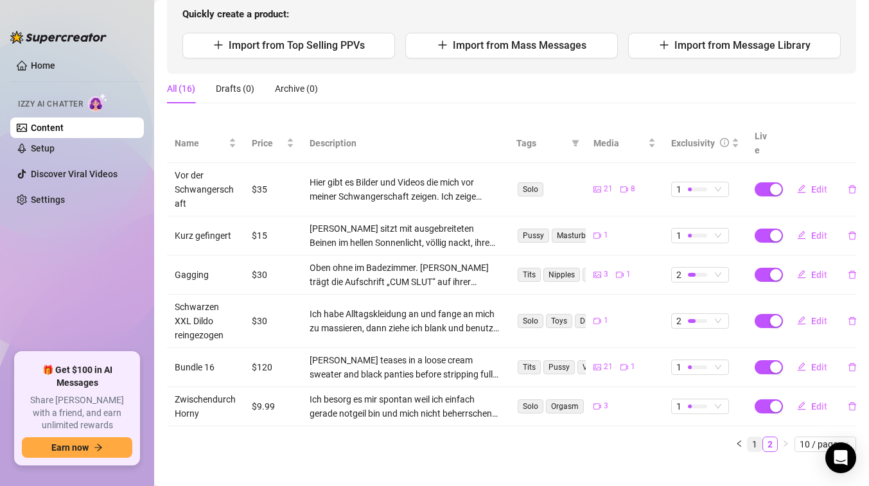
click at [752, 437] on link "1" at bounding box center [754, 444] width 14 height 14
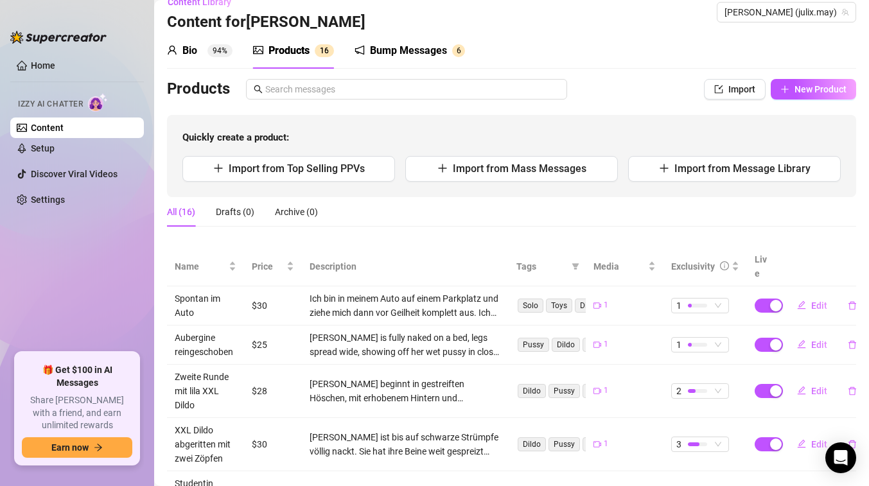
scroll to position [0, 0]
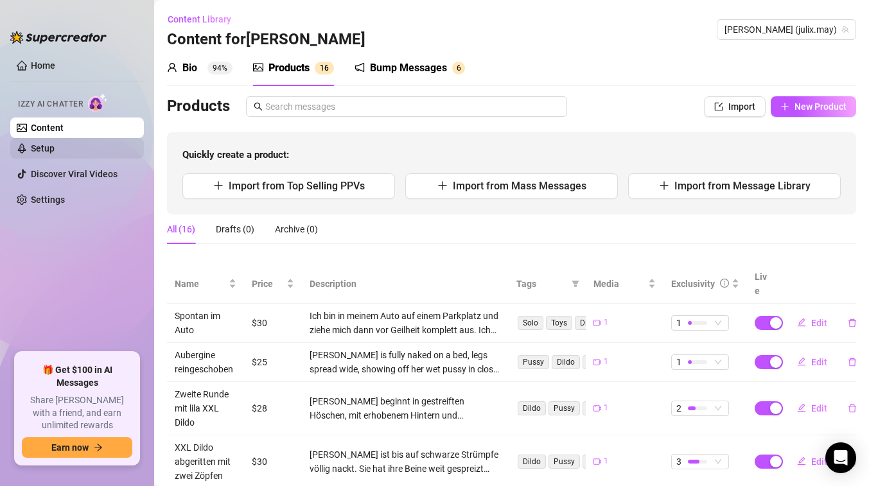
click at [52, 151] on link "Setup" at bounding box center [43, 148] width 24 height 10
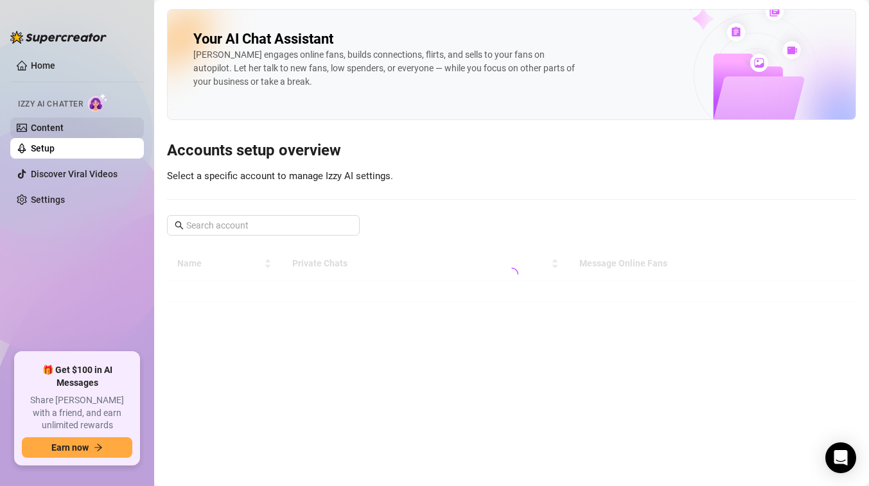
click at [50, 131] on link "Content" at bounding box center [47, 128] width 33 height 10
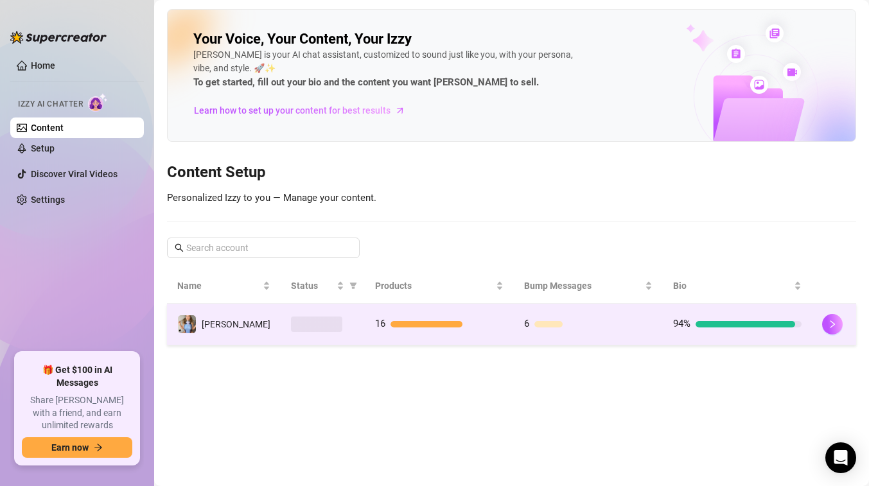
click at [338, 327] on div at bounding box center [323, 323] width 64 height 15
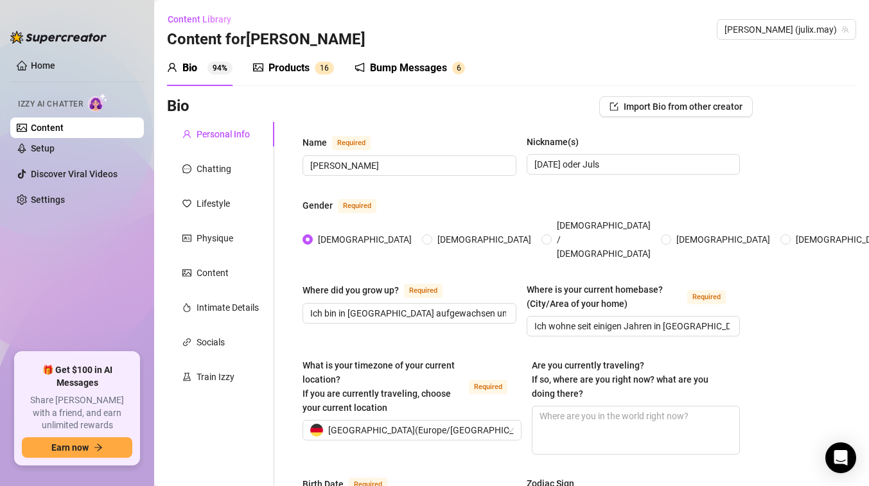
click at [279, 69] on div "Products" at bounding box center [288, 67] width 41 height 15
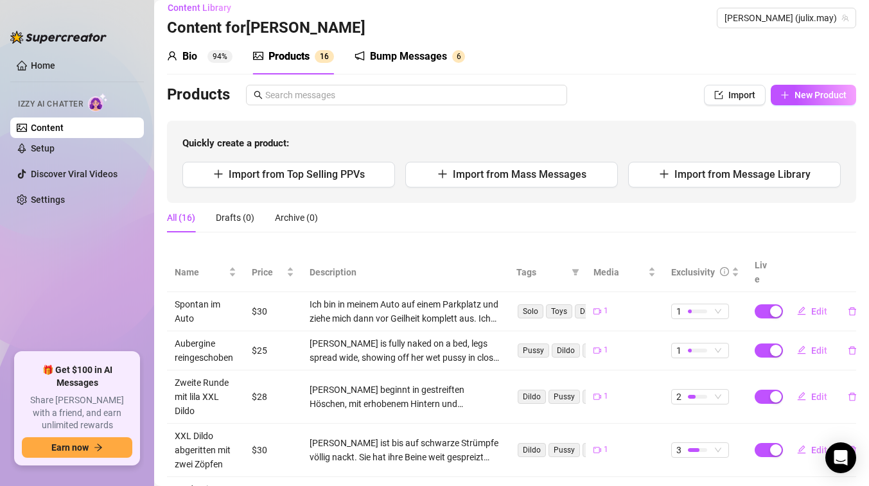
scroll to position [12, 0]
click at [815, 97] on span "New Product" at bounding box center [820, 94] width 52 height 10
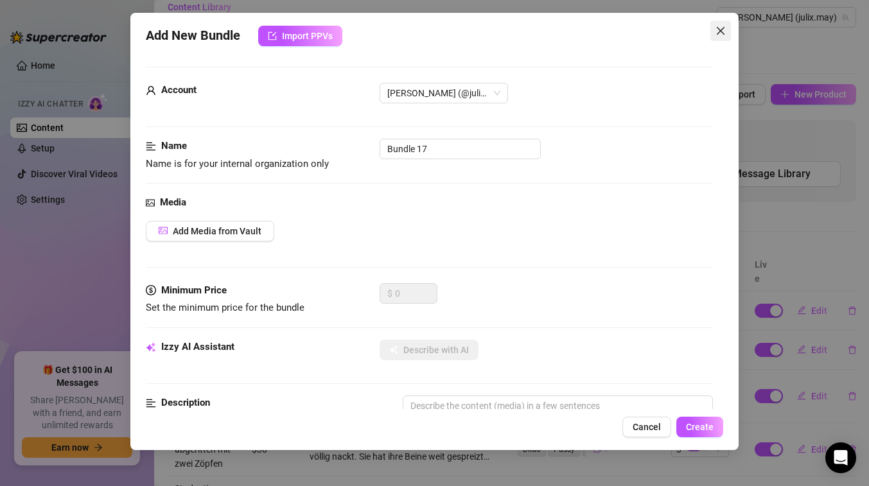
click at [718, 28] on icon "close" at bounding box center [720, 31] width 10 height 10
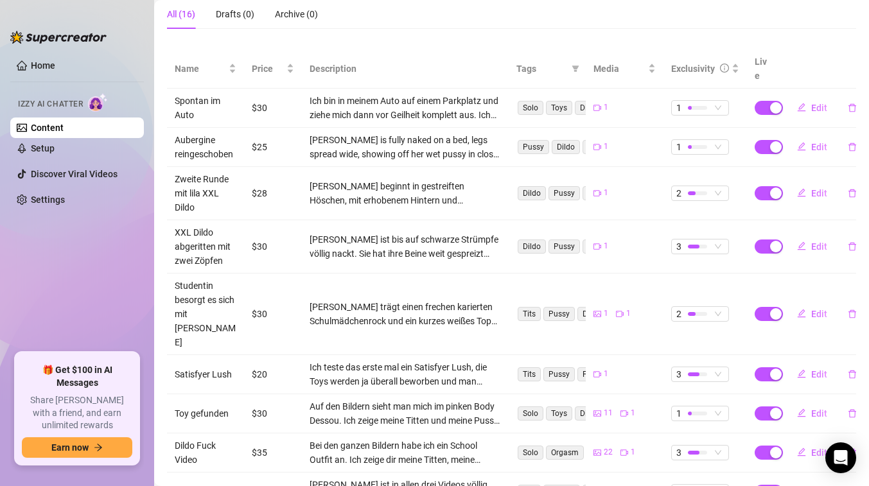
scroll to position [311, 0]
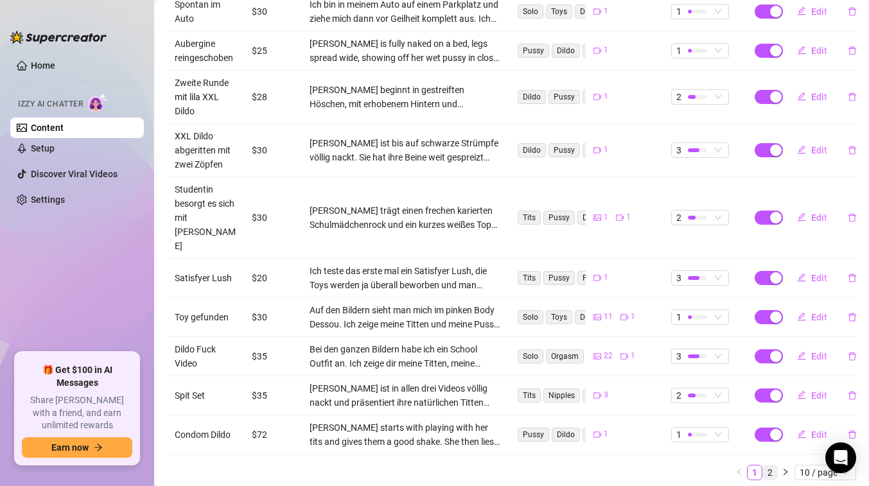
click at [772, 465] on link "2" at bounding box center [770, 472] width 14 height 14
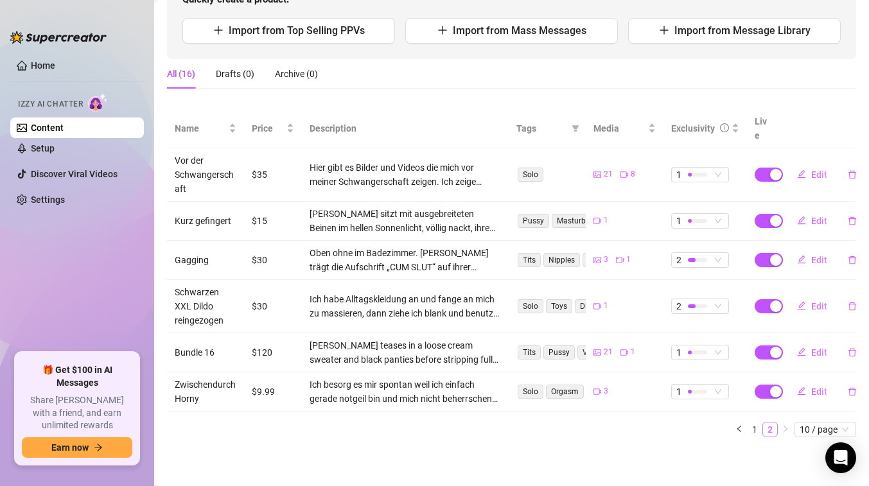
scroll to position [141, 0]
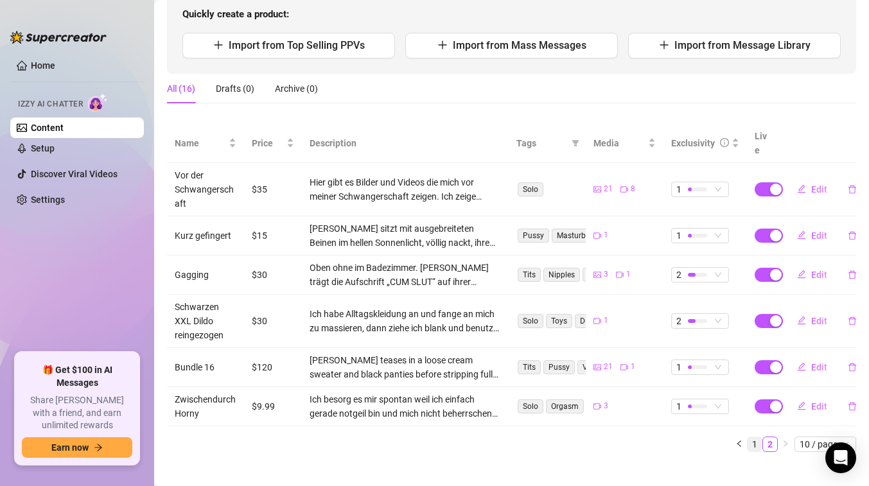
click at [756, 437] on link "1" at bounding box center [754, 444] width 14 height 14
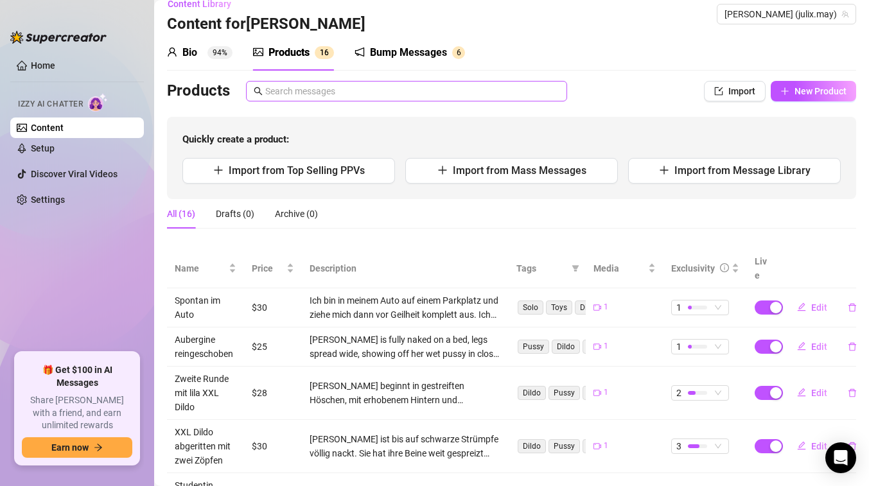
scroll to position [17, 0]
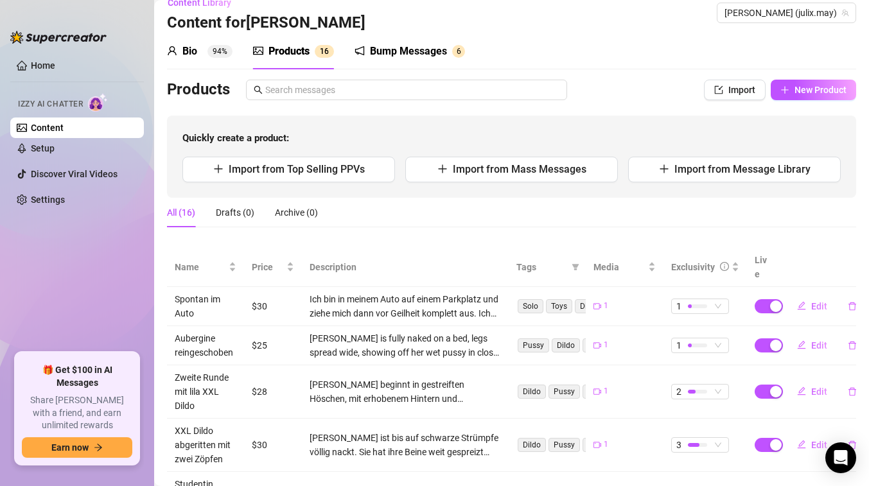
click at [395, 58] on div "Bump Messages" at bounding box center [408, 51] width 77 height 15
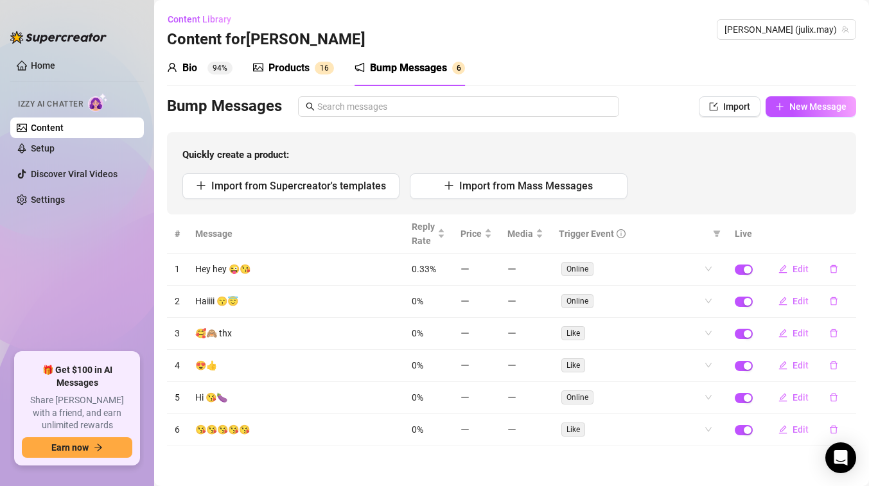
click at [291, 67] on div "Products" at bounding box center [288, 67] width 41 height 15
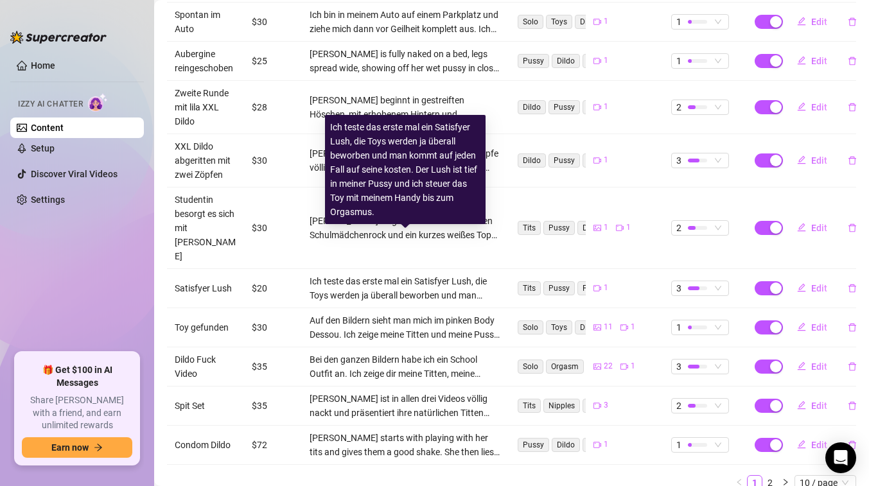
scroll to position [297, 0]
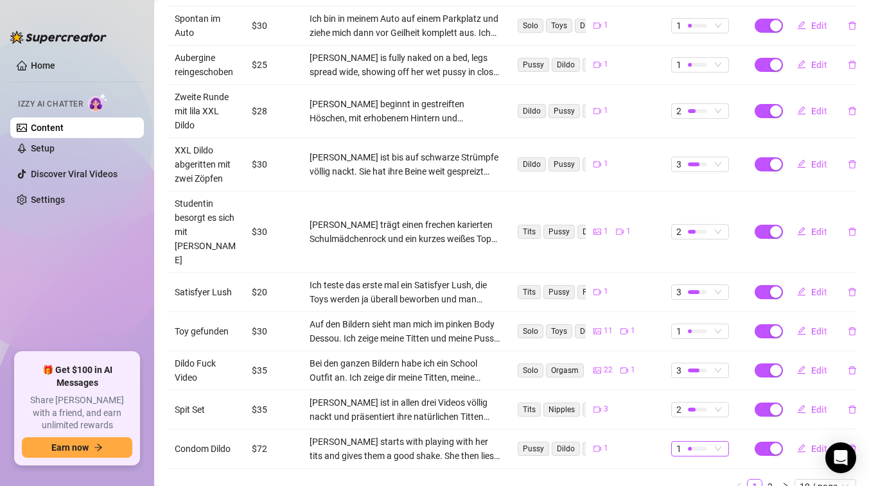
click at [718, 442] on span "1" at bounding box center [700, 449] width 48 height 14
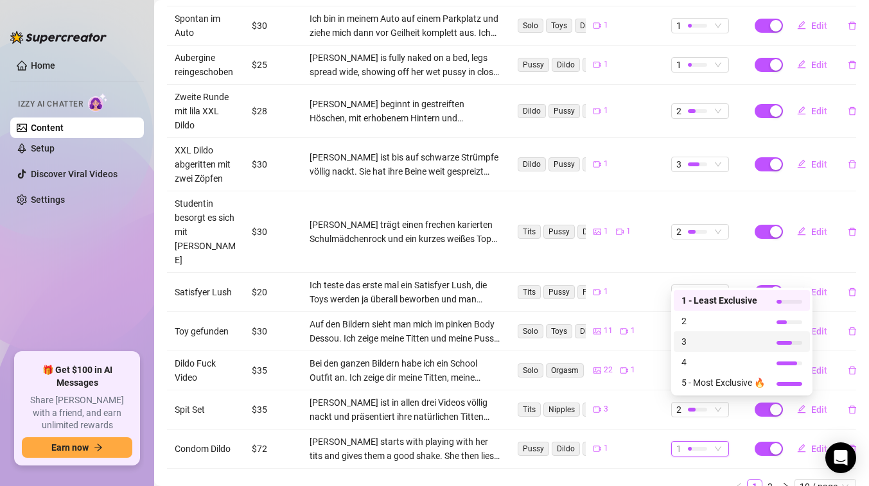
click at [710, 339] on span "3" at bounding box center [722, 341] width 83 height 14
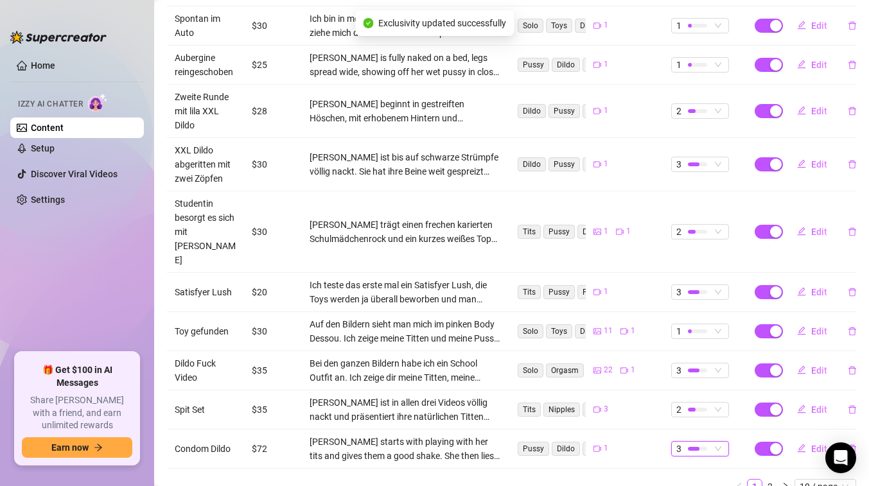
click at [718, 442] on span "3" at bounding box center [700, 449] width 48 height 14
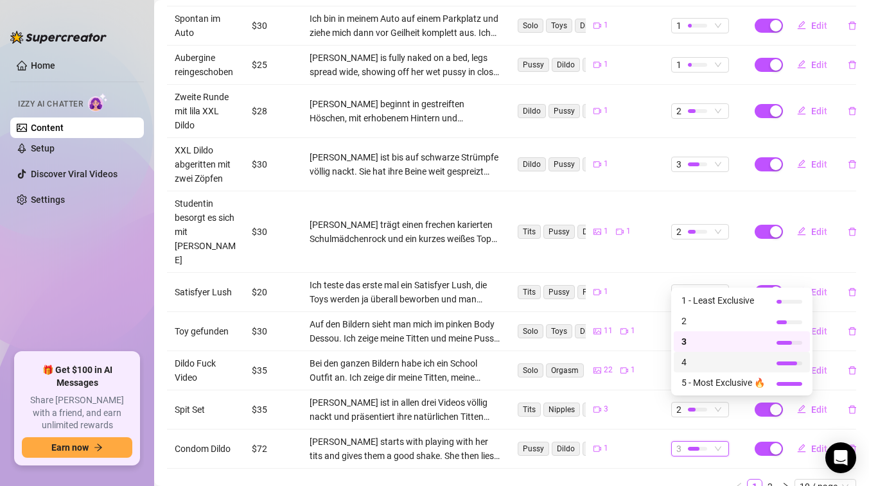
click at [703, 362] on span "4" at bounding box center [722, 362] width 83 height 14
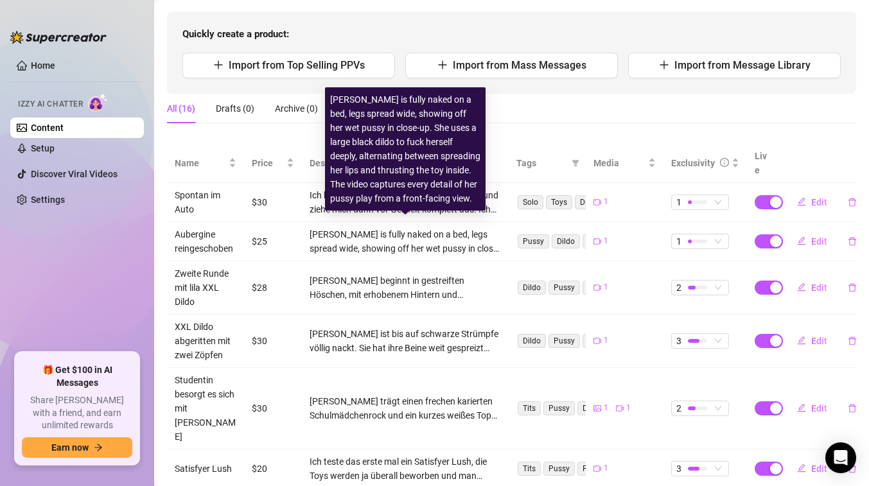
scroll to position [0, 0]
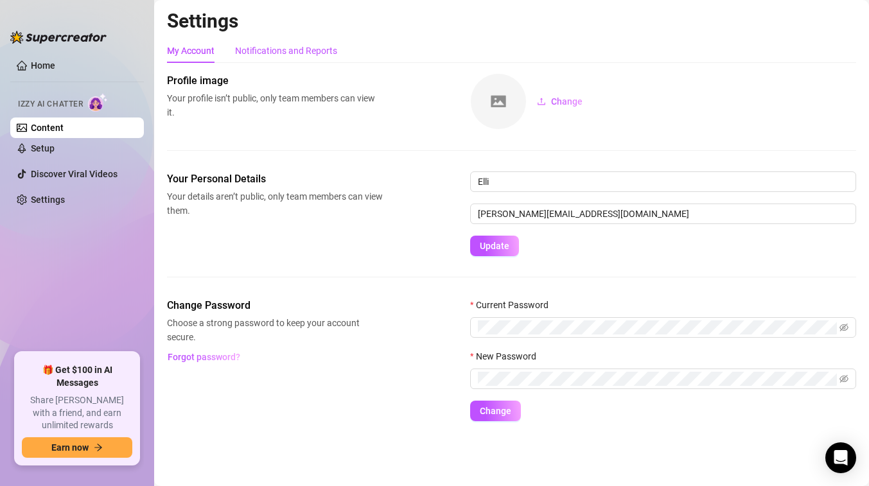
click at [277, 51] on div "Notifications and Reports" at bounding box center [286, 51] width 102 height 14
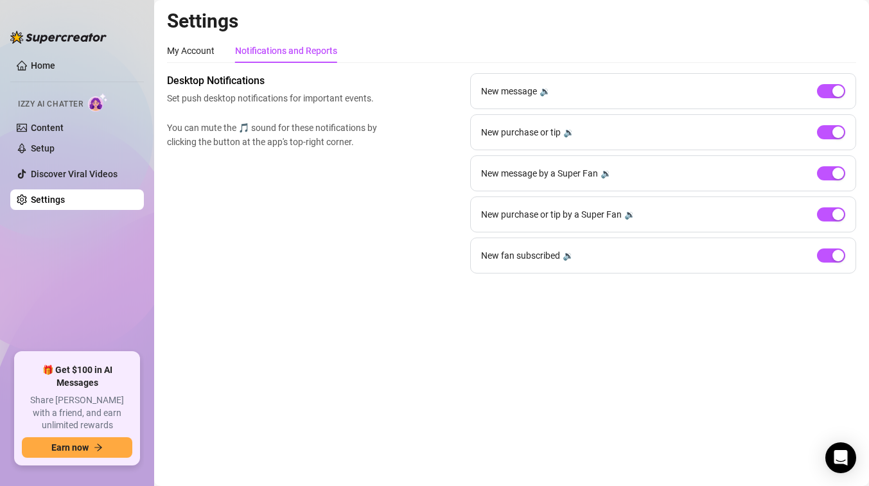
click at [360, 169] on div "Desktop Notifications Set push desktop notifications for important events. You …" at bounding box center [511, 173] width 689 height 200
click at [834, 91] on div "button" at bounding box center [838, 91] width 12 height 12
click at [833, 174] on div "button" at bounding box center [838, 174] width 12 height 12
